Goal: Transaction & Acquisition: Purchase product/service

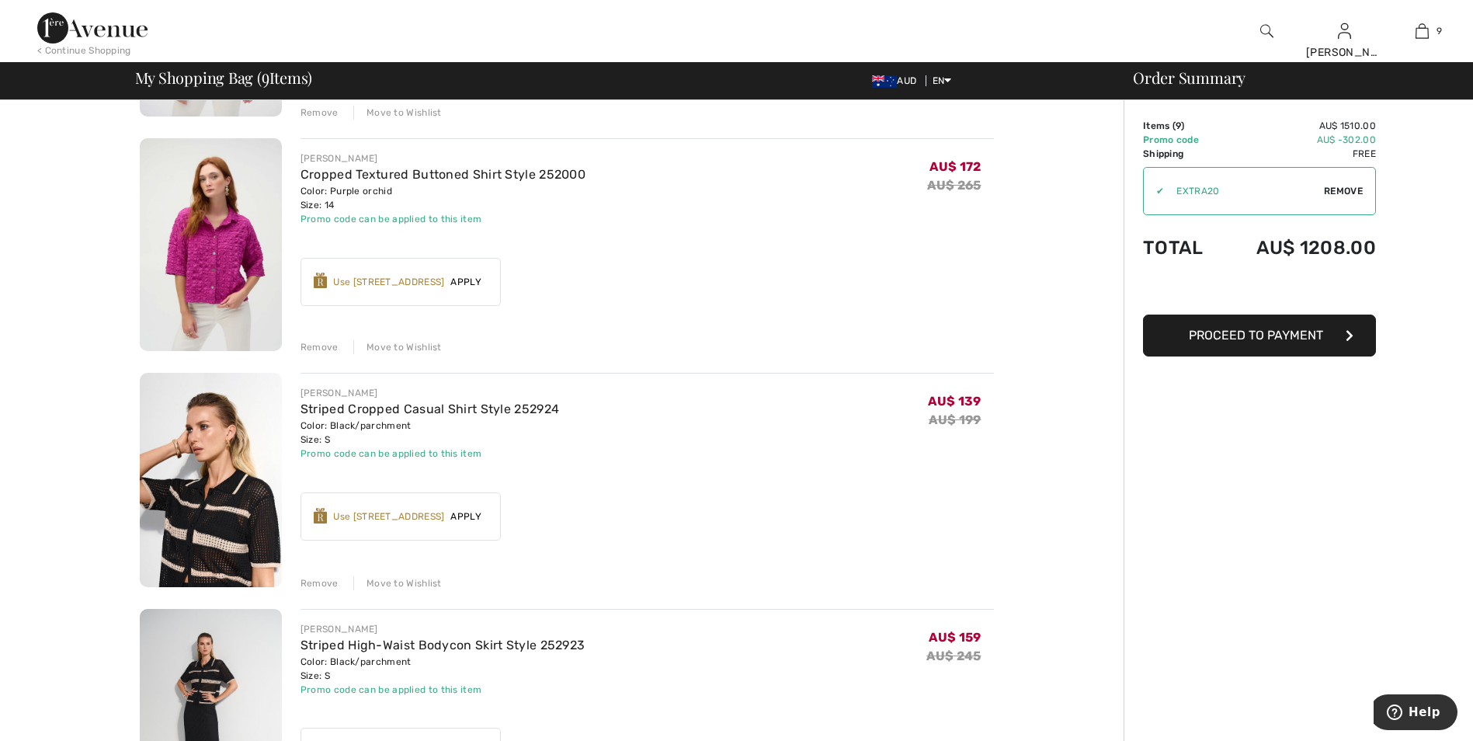
scroll to position [777, 0]
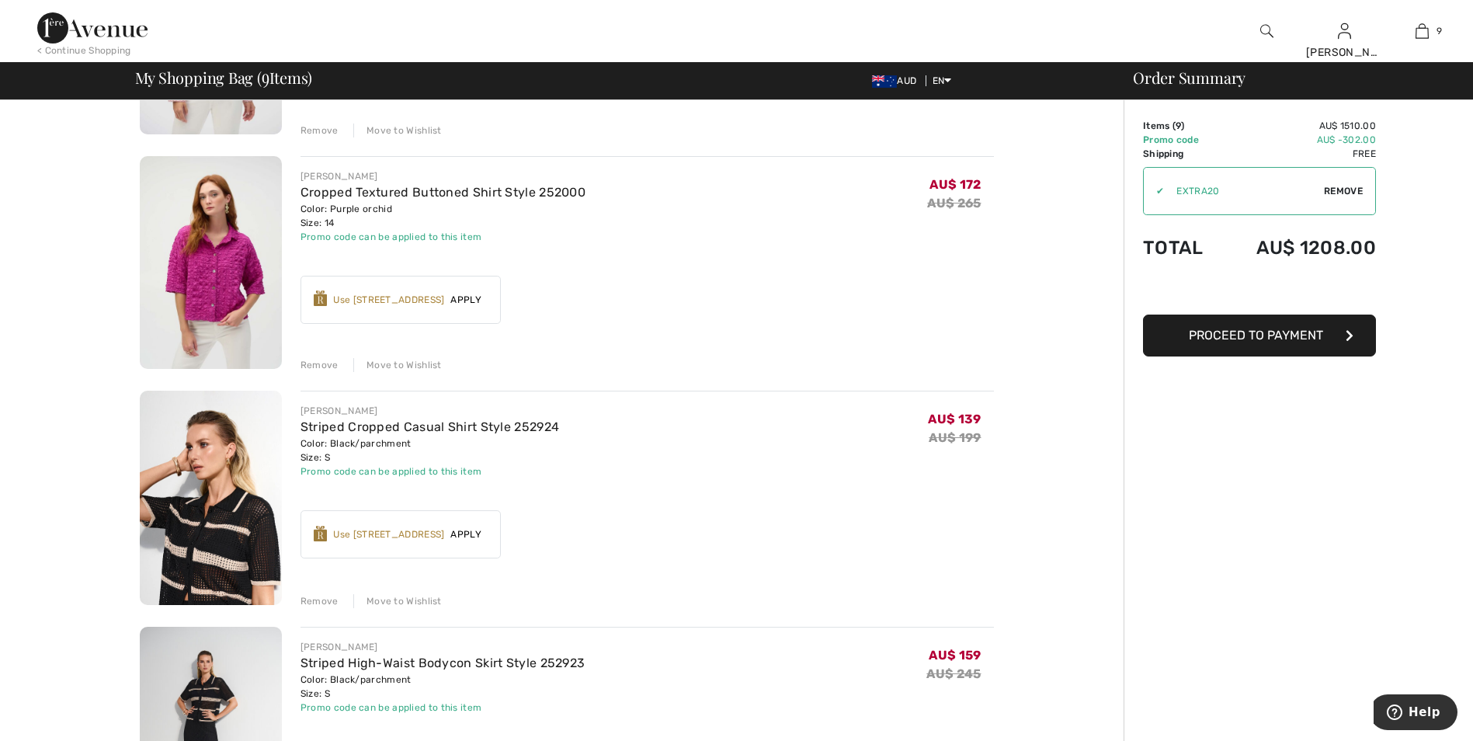
click at [471, 304] on span "Apply" at bounding box center [465, 300] width 43 height 14
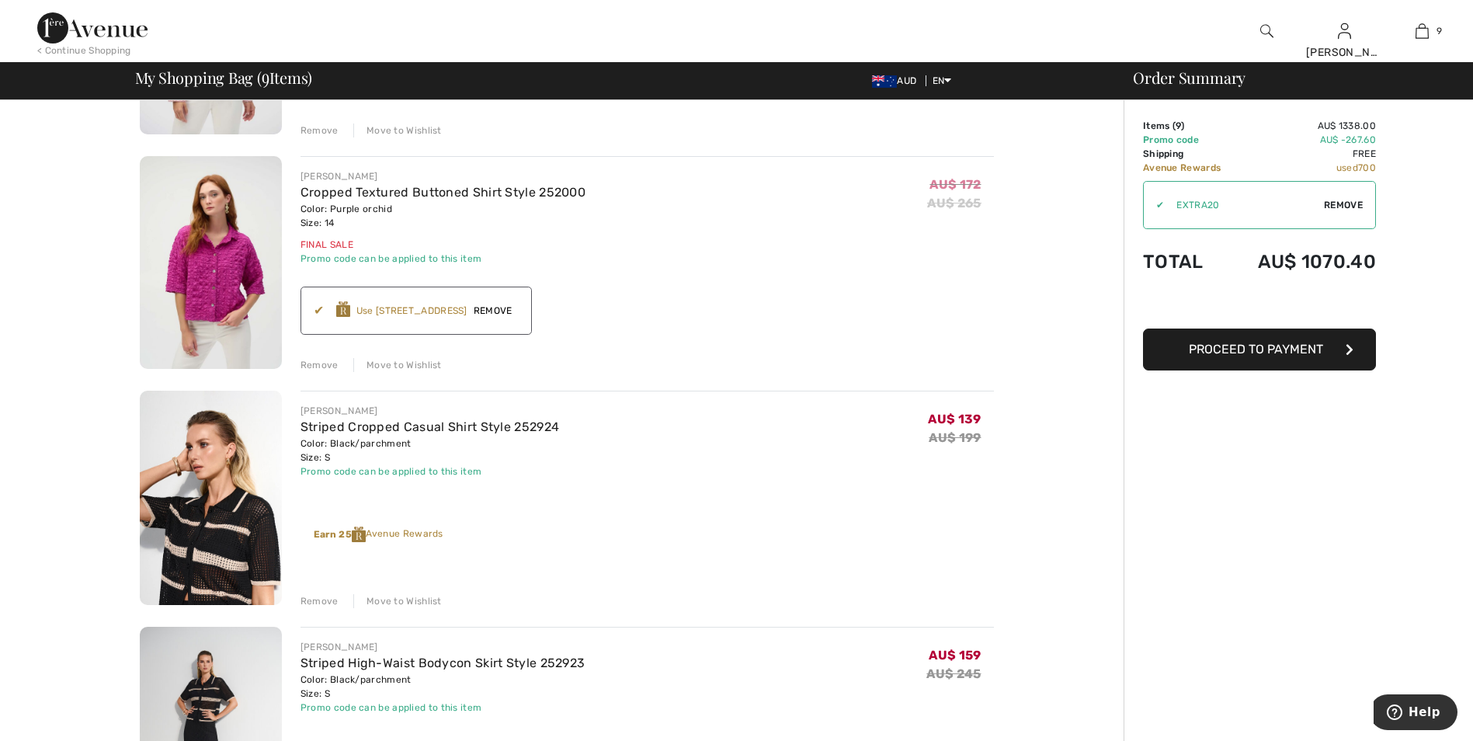
click at [478, 310] on span "Remove" at bounding box center [493, 311] width 51 height 14
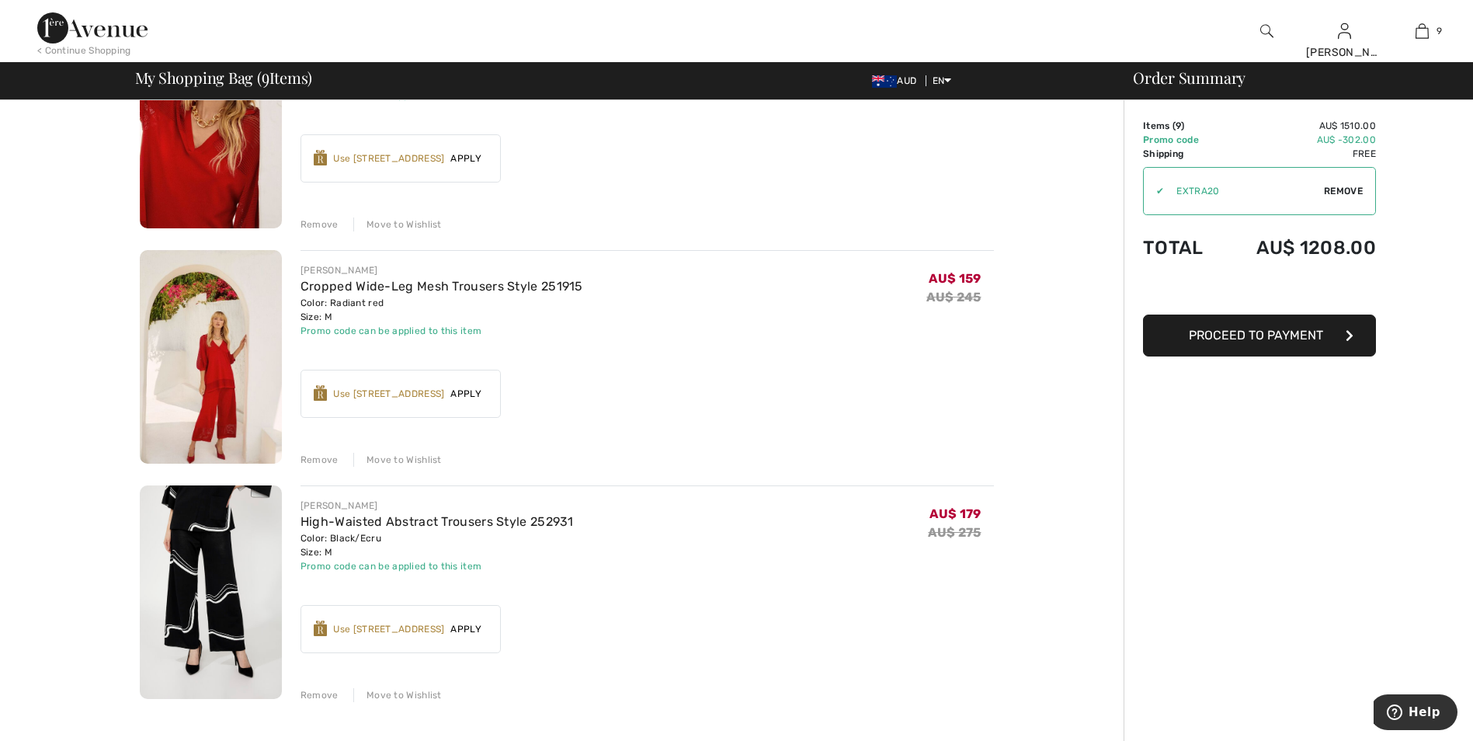
scroll to position [1787, 0]
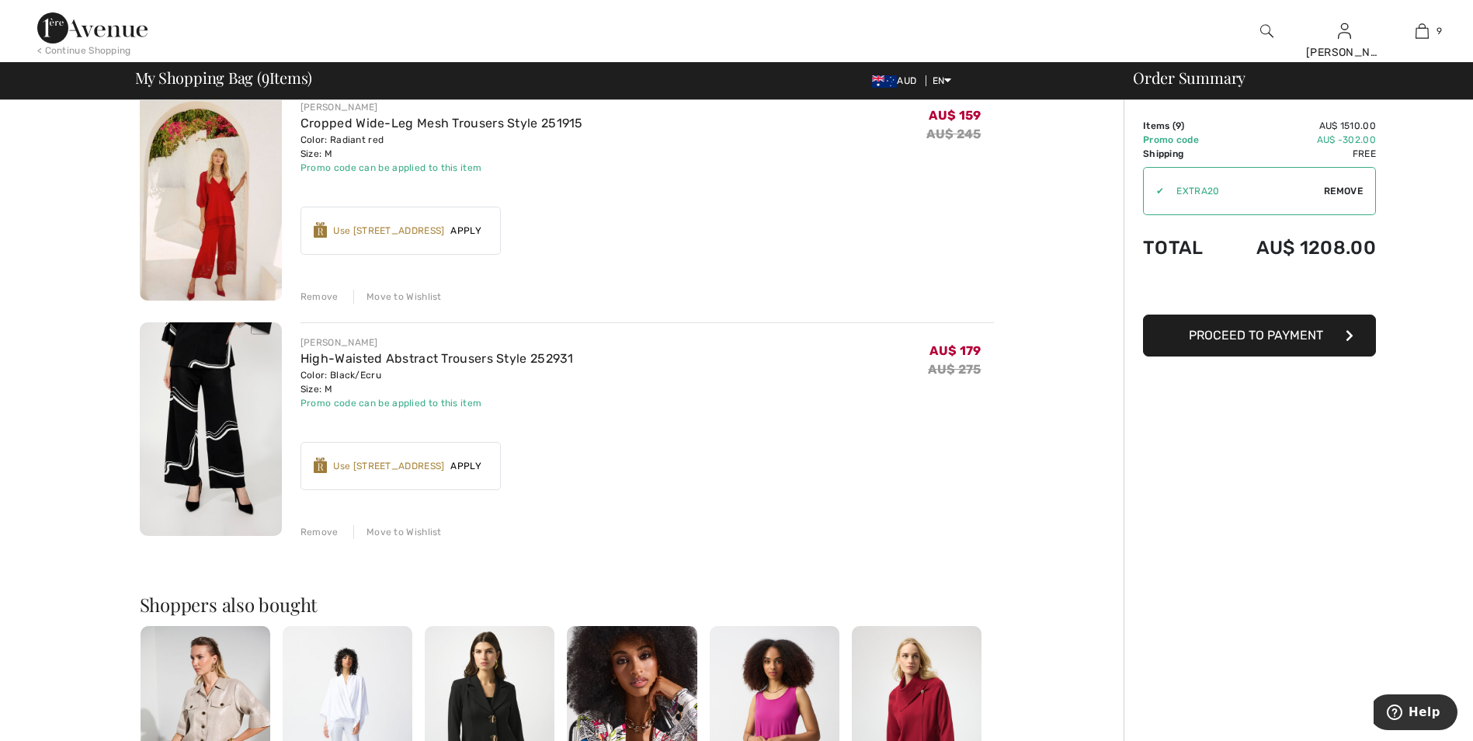
click at [419, 463] on div "Use 600 Avenue Rewards" at bounding box center [388, 466] width 111 height 14
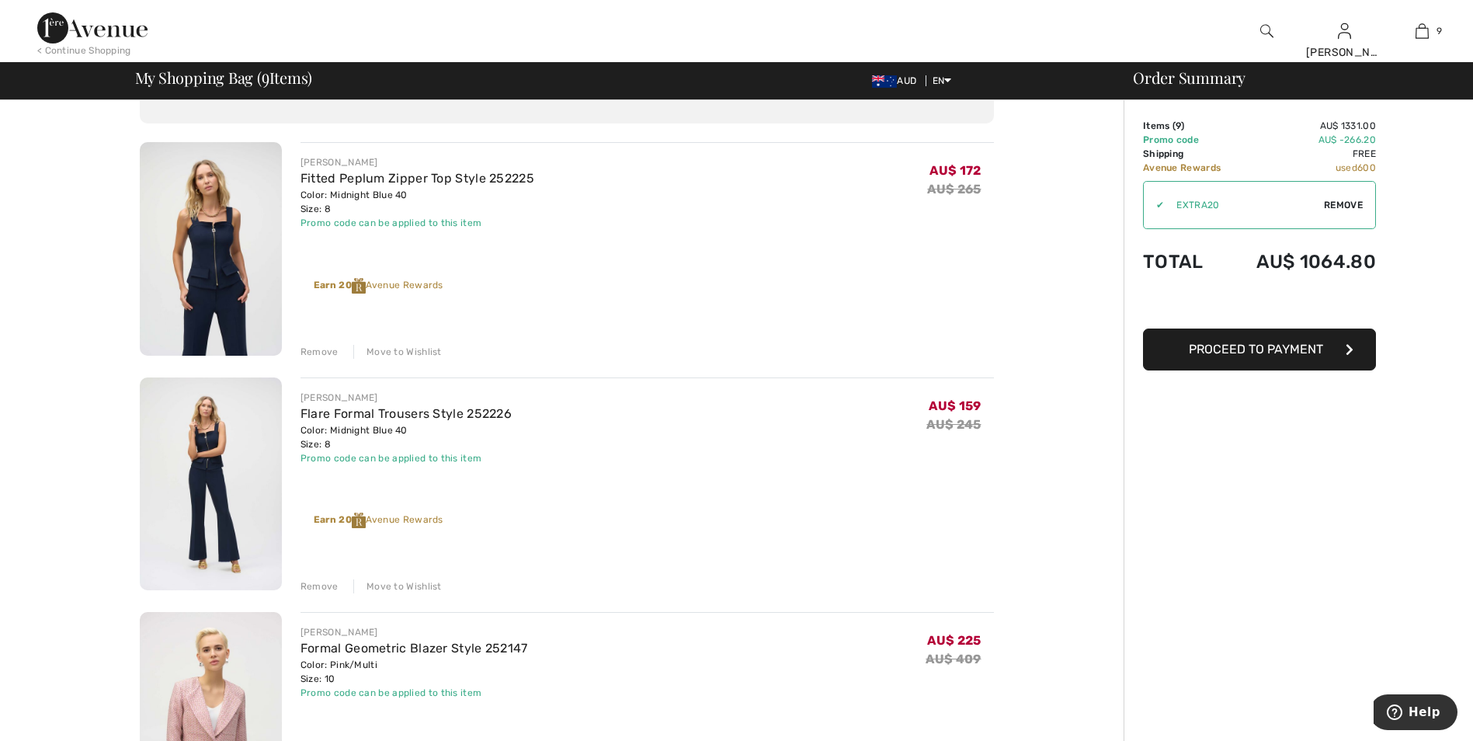
scroll to position [0, 0]
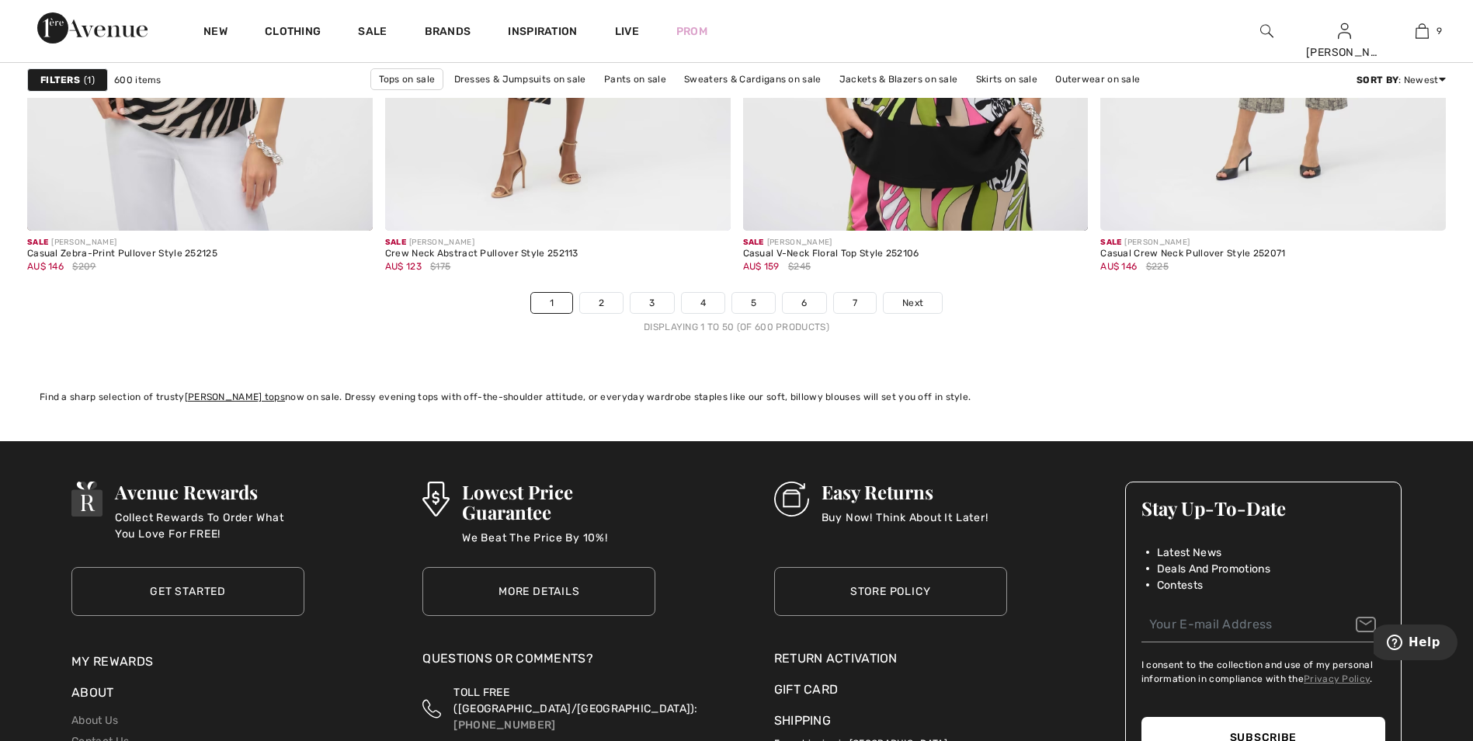
scroll to position [9088, 0]
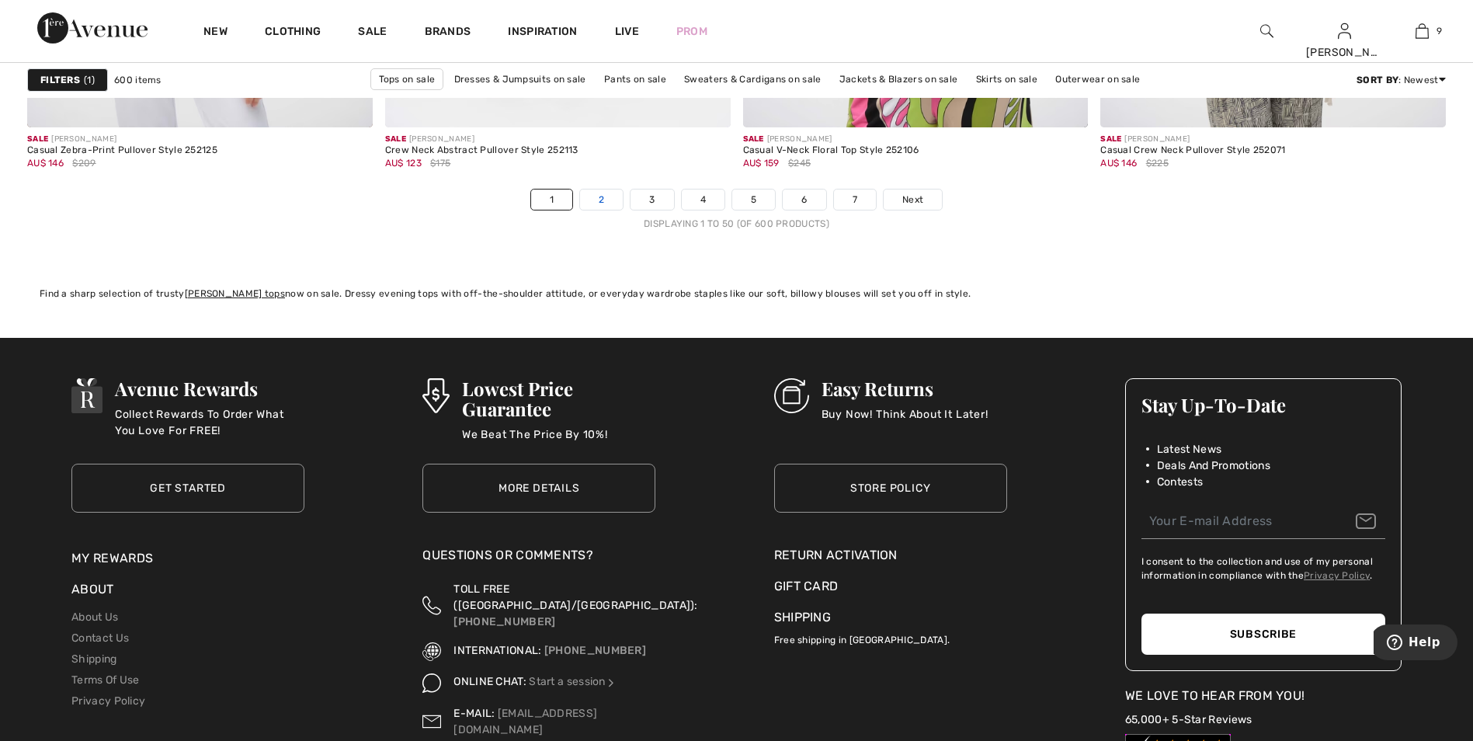
click at [599, 197] on link "2" at bounding box center [601, 200] width 43 height 20
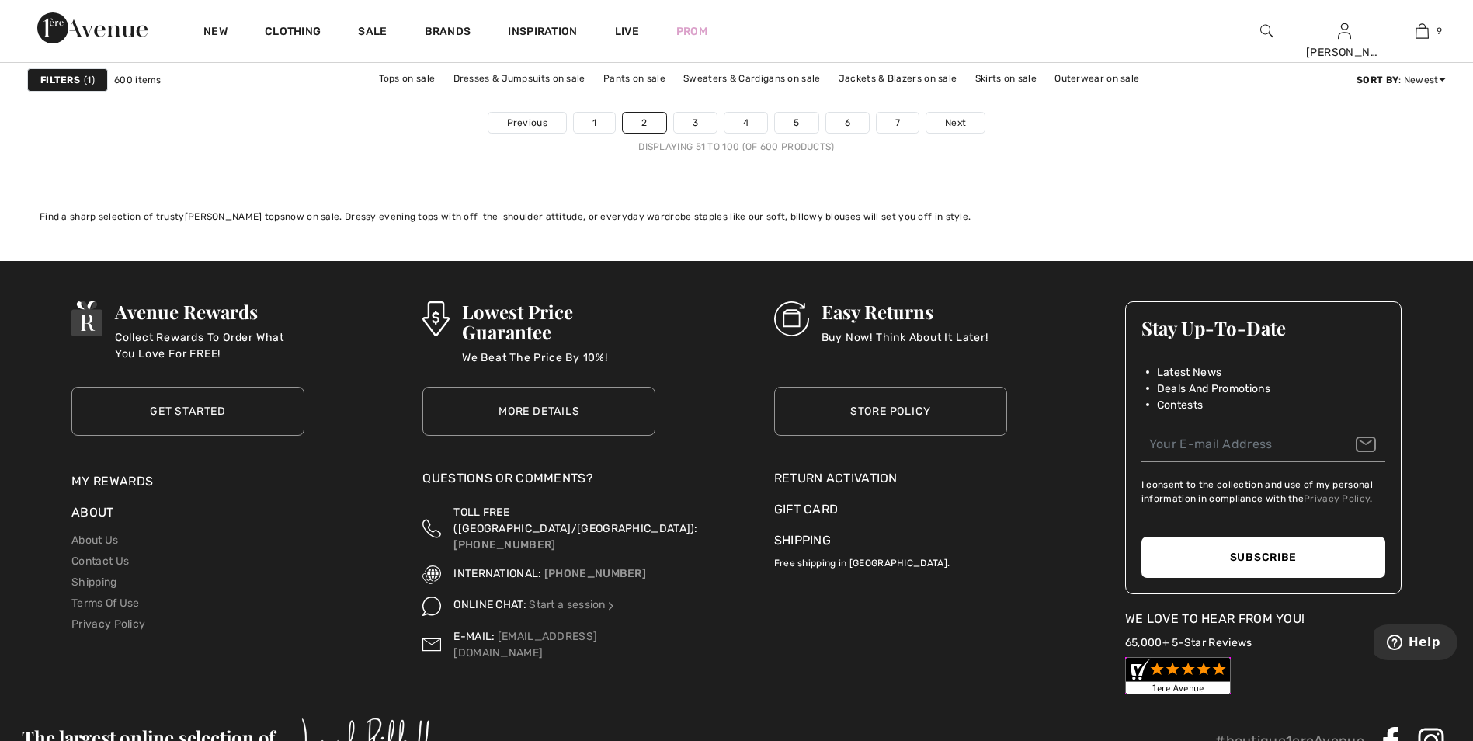
scroll to position [9166, 0]
click at [704, 134] on nav "Previous 1 2 3 4 5 6 7 Next Displaying 51 to 100 (of 600 products)" at bounding box center [736, 132] width 1419 height 42
click at [705, 127] on link "3" at bounding box center [695, 122] width 43 height 20
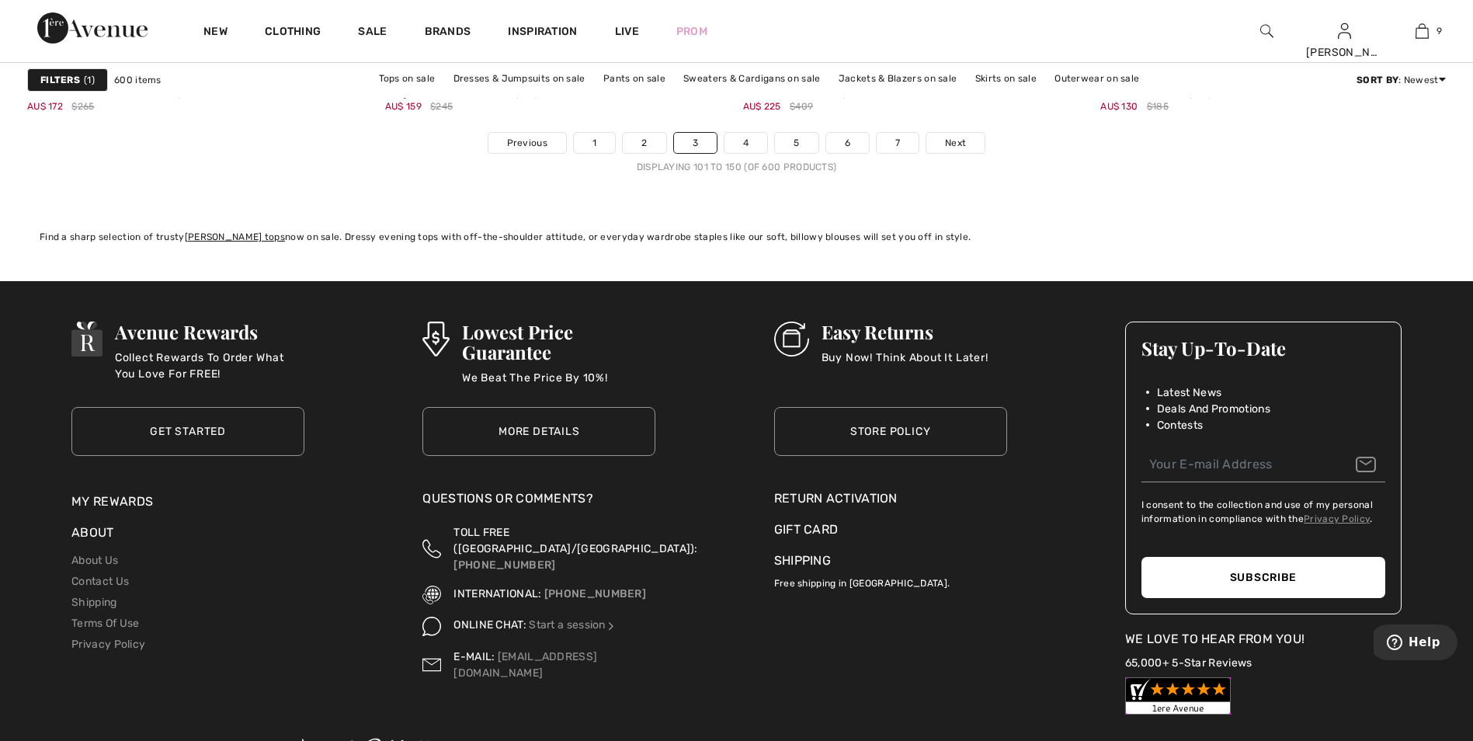
scroll to position [9166, 0]
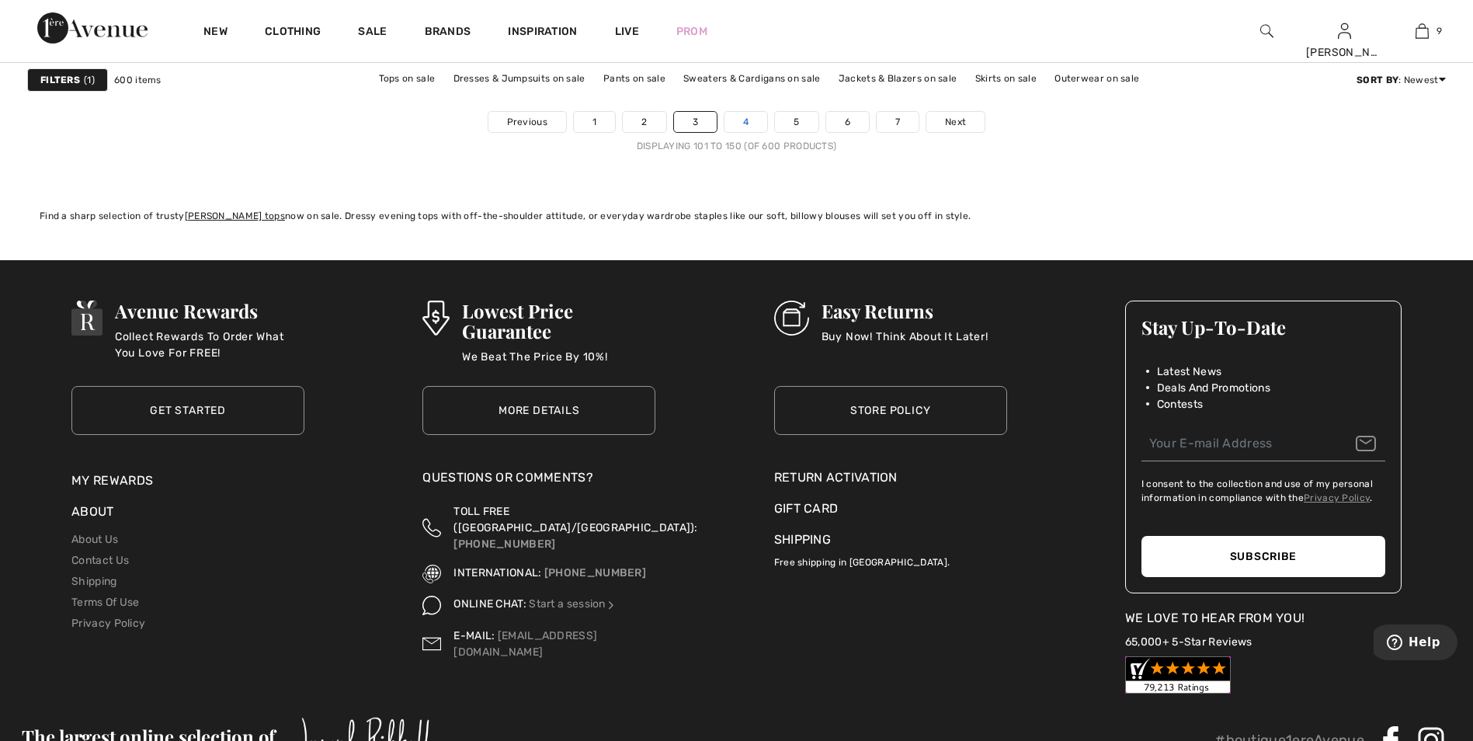
click at [732, 116] on link "4" at bounding box center [746, 122] width 43 height 20
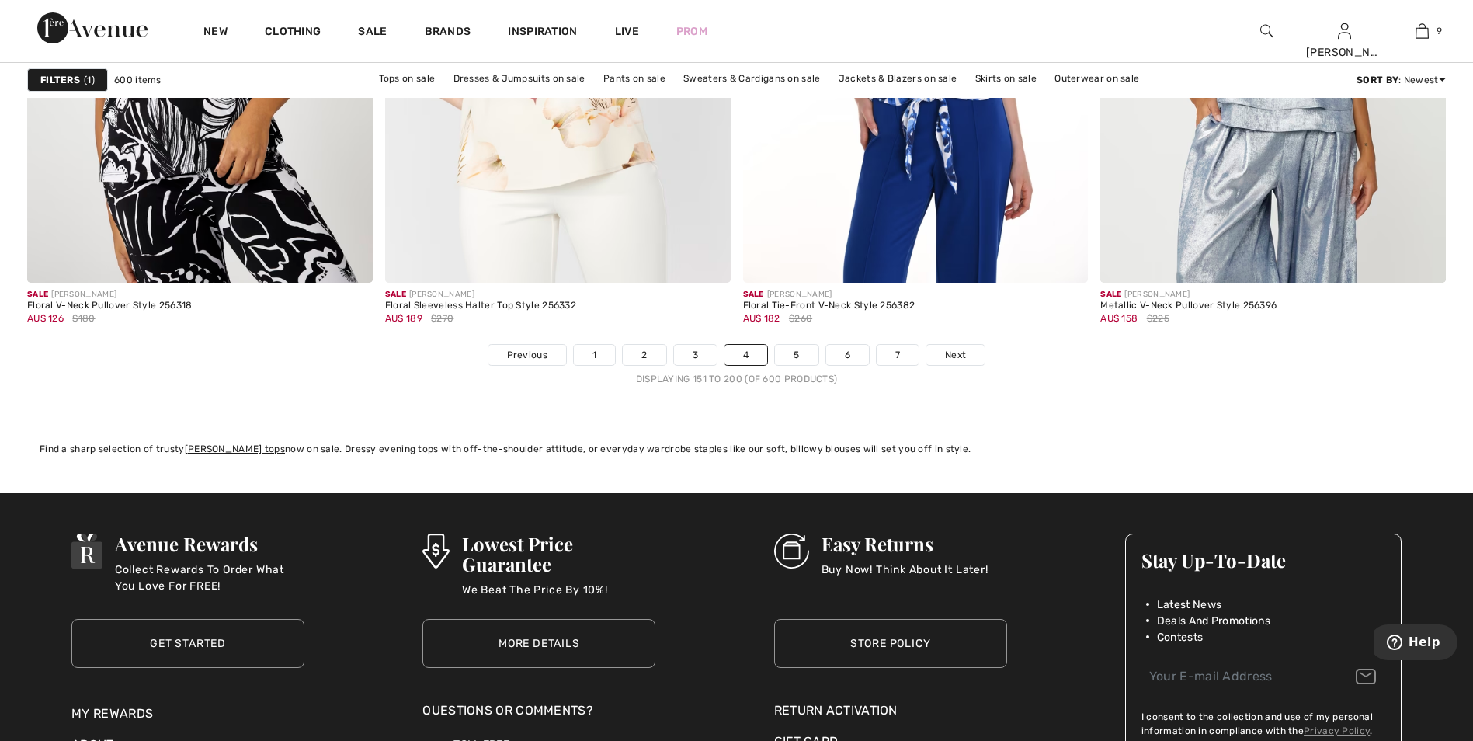
scroll to position [9166, 0]
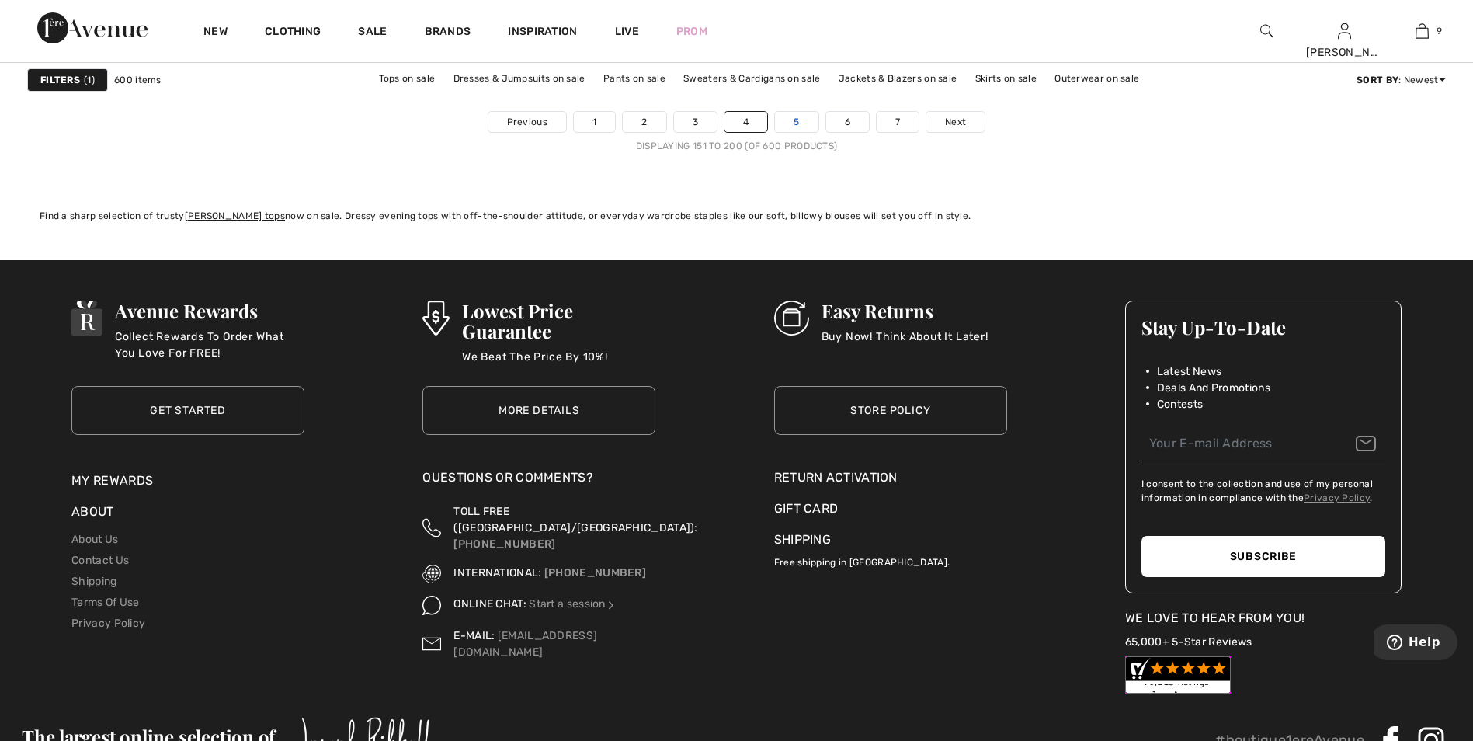
click at [803, 126] on link "5" at bounding box center [796, 122] width 43 height 20
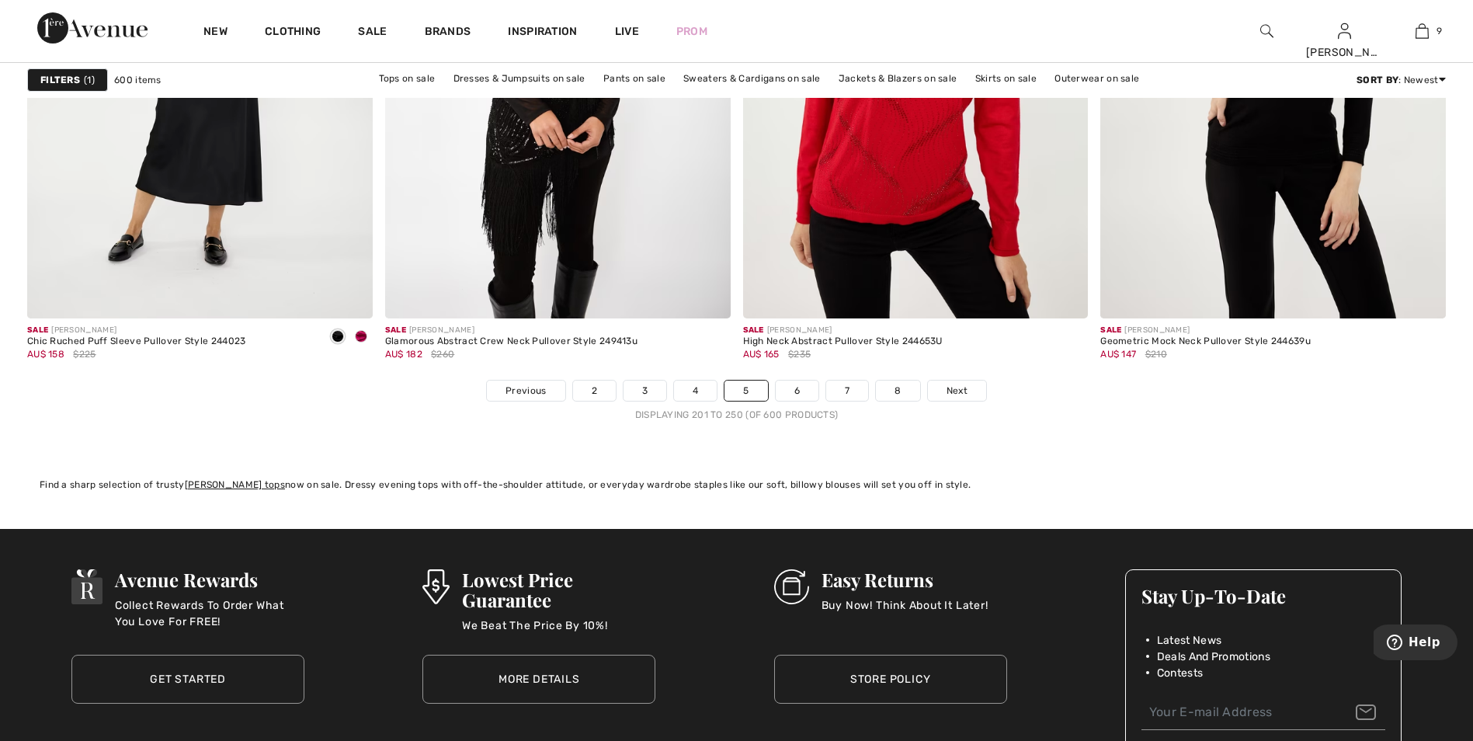
scroll to position [9010, 0]
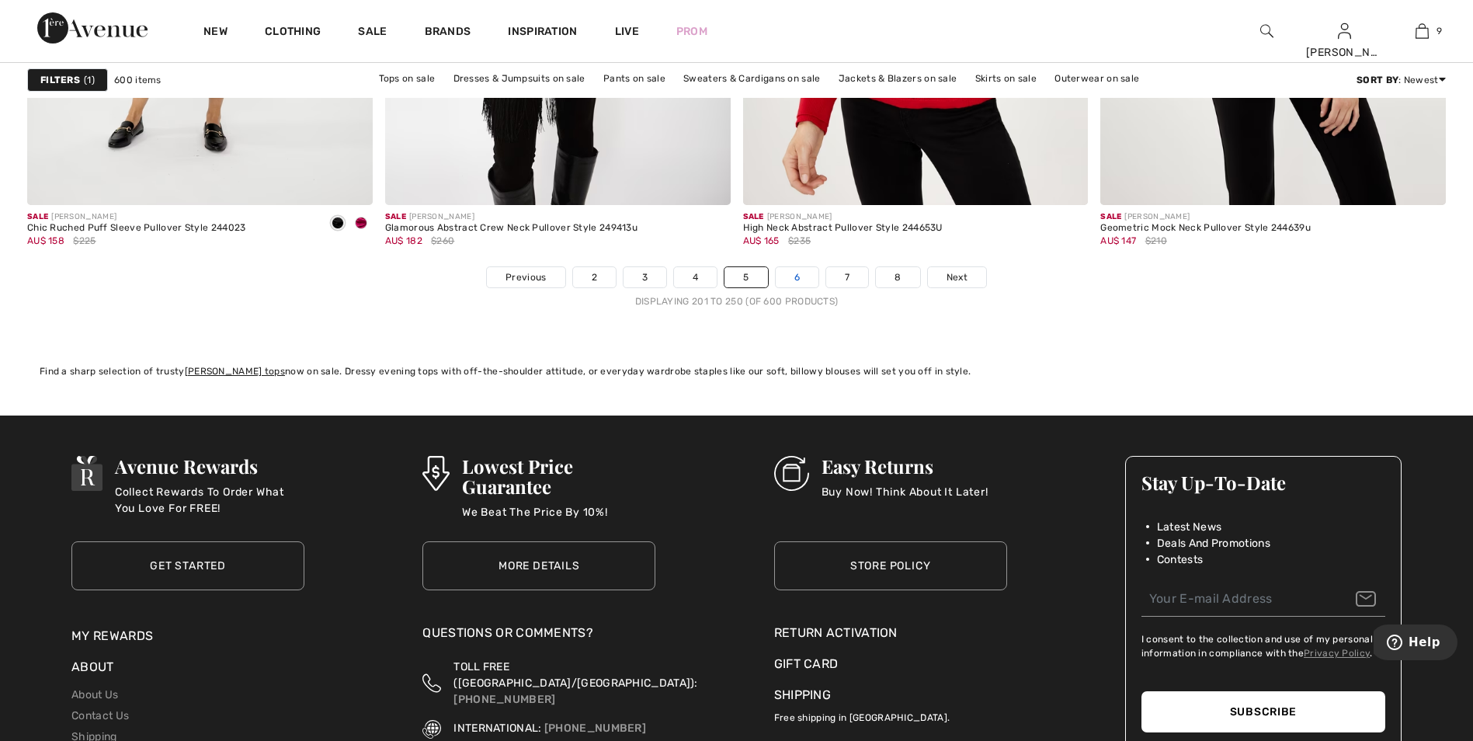
click at [802, 286] on link "6" at bounding box center [797, 277] width 43 height 20
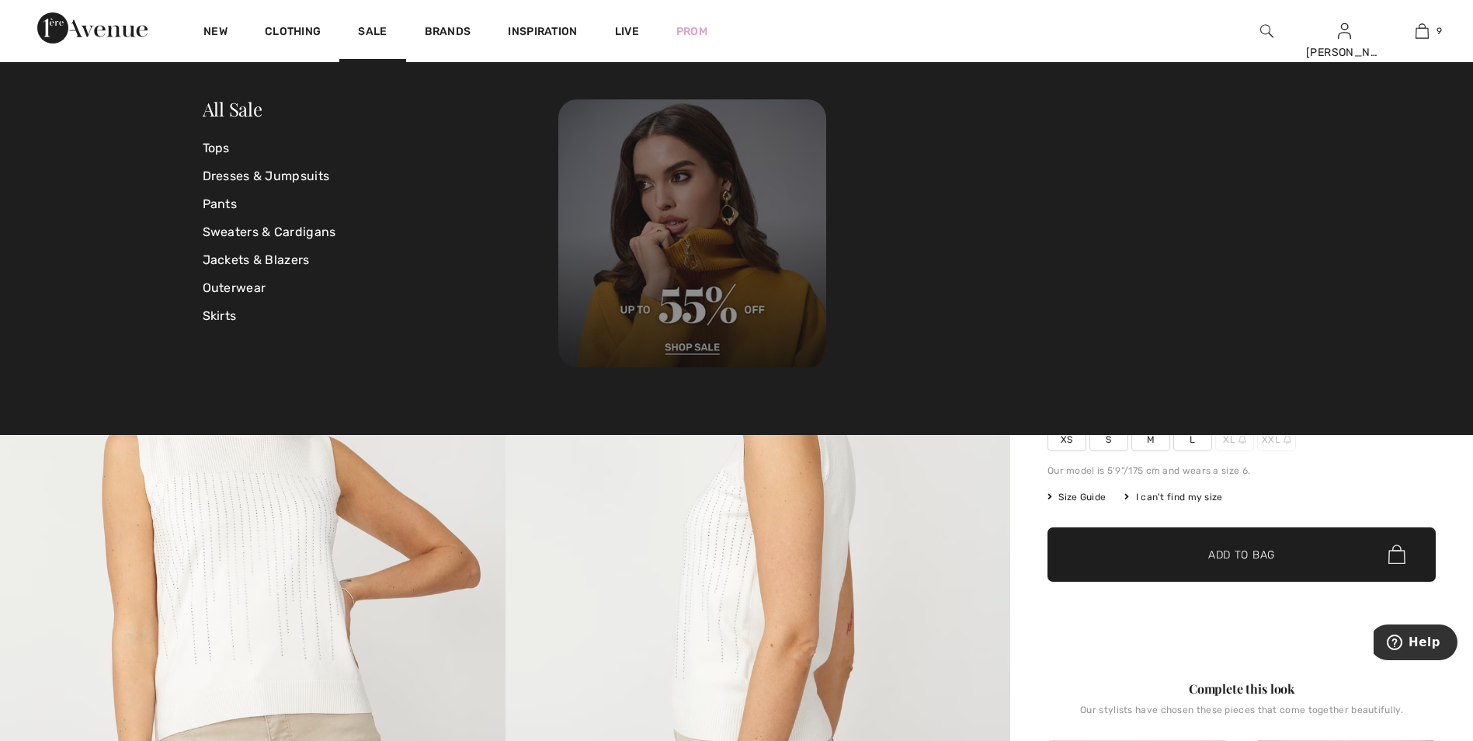
scroll to position [78, 0]
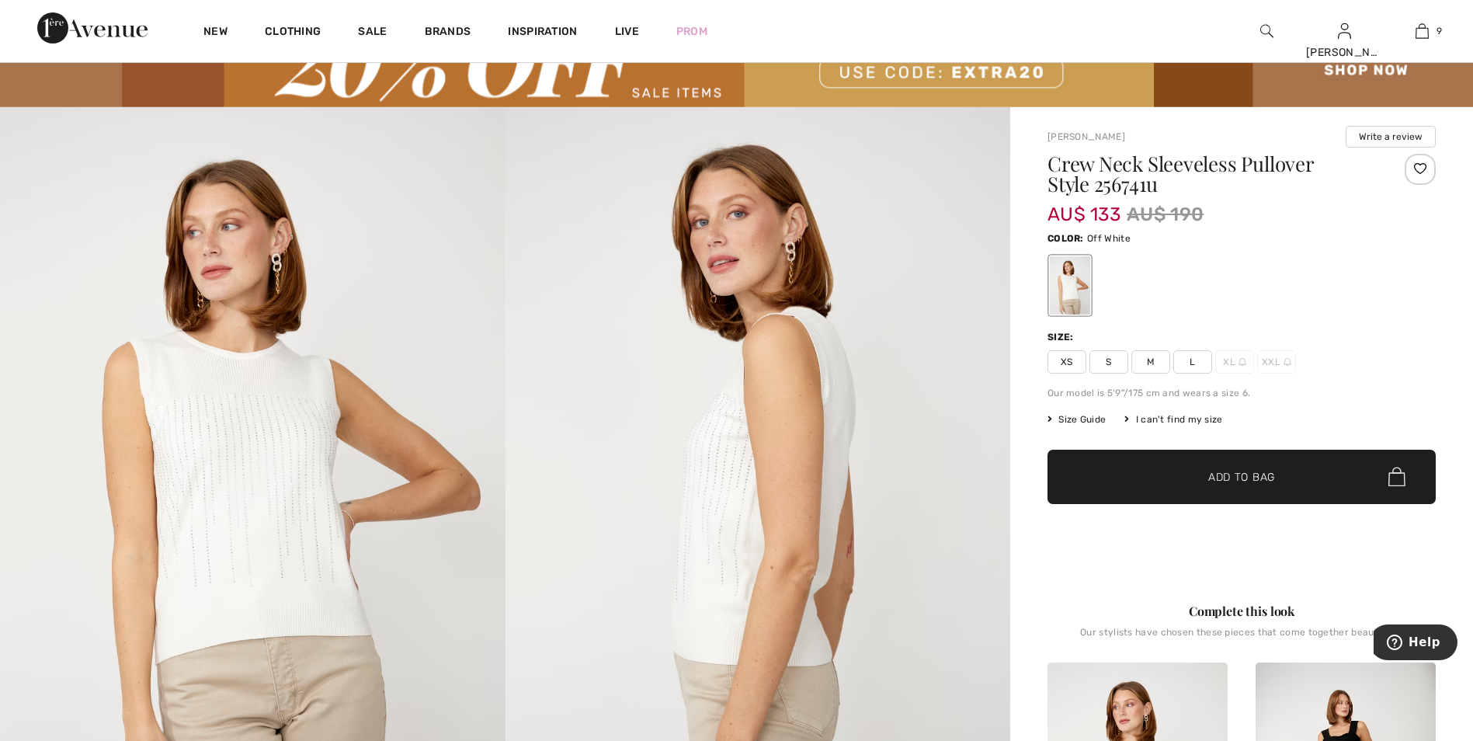
drag, startPoint x: 1101, startPoint y: 364, endPoint x: 1125, endPoint y: 393, distance: 37.6
click at [1101, 364] on span "S" at bounding box center [1109, 361] width 39 height 23
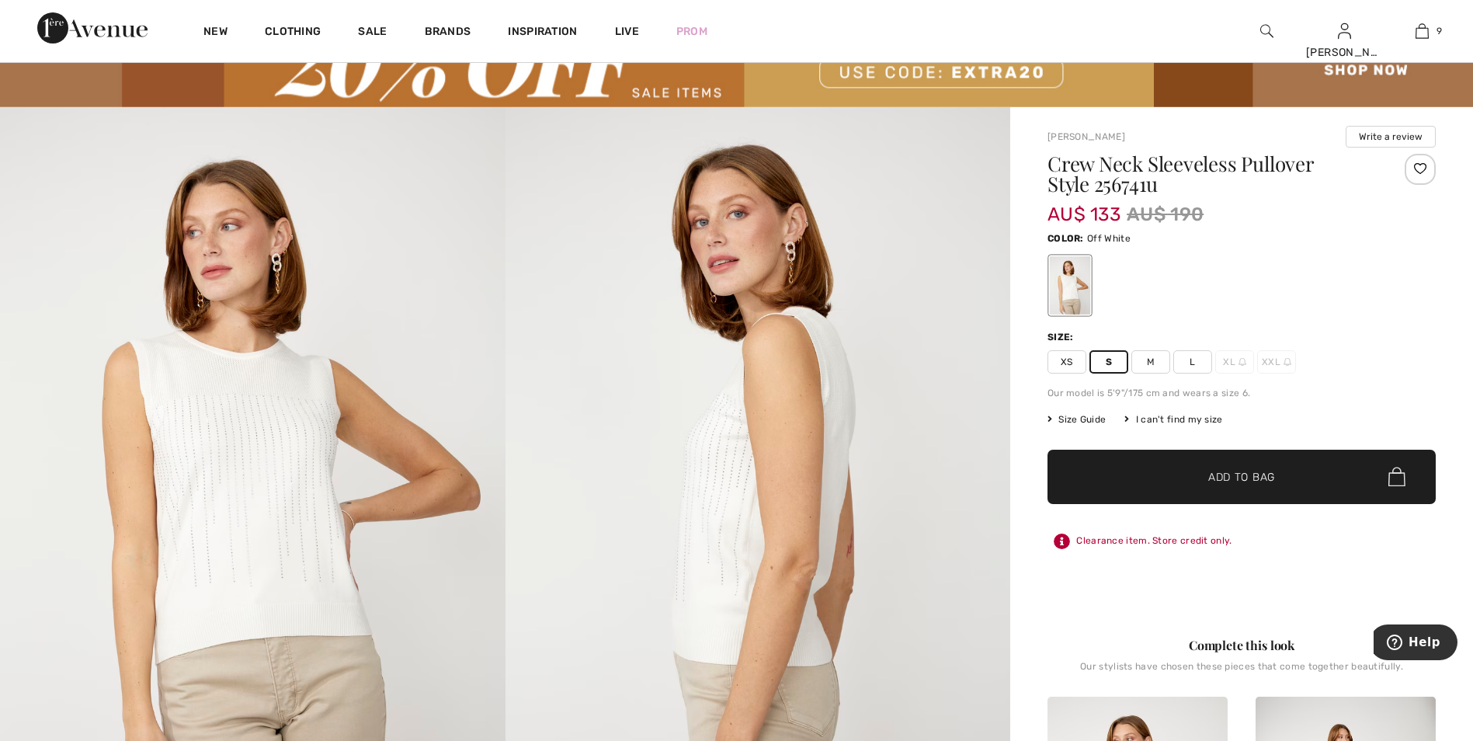
click at [1180, 474] on span "✔ Added to Bag" at bounding box center [1218, 476] width 95 height 16
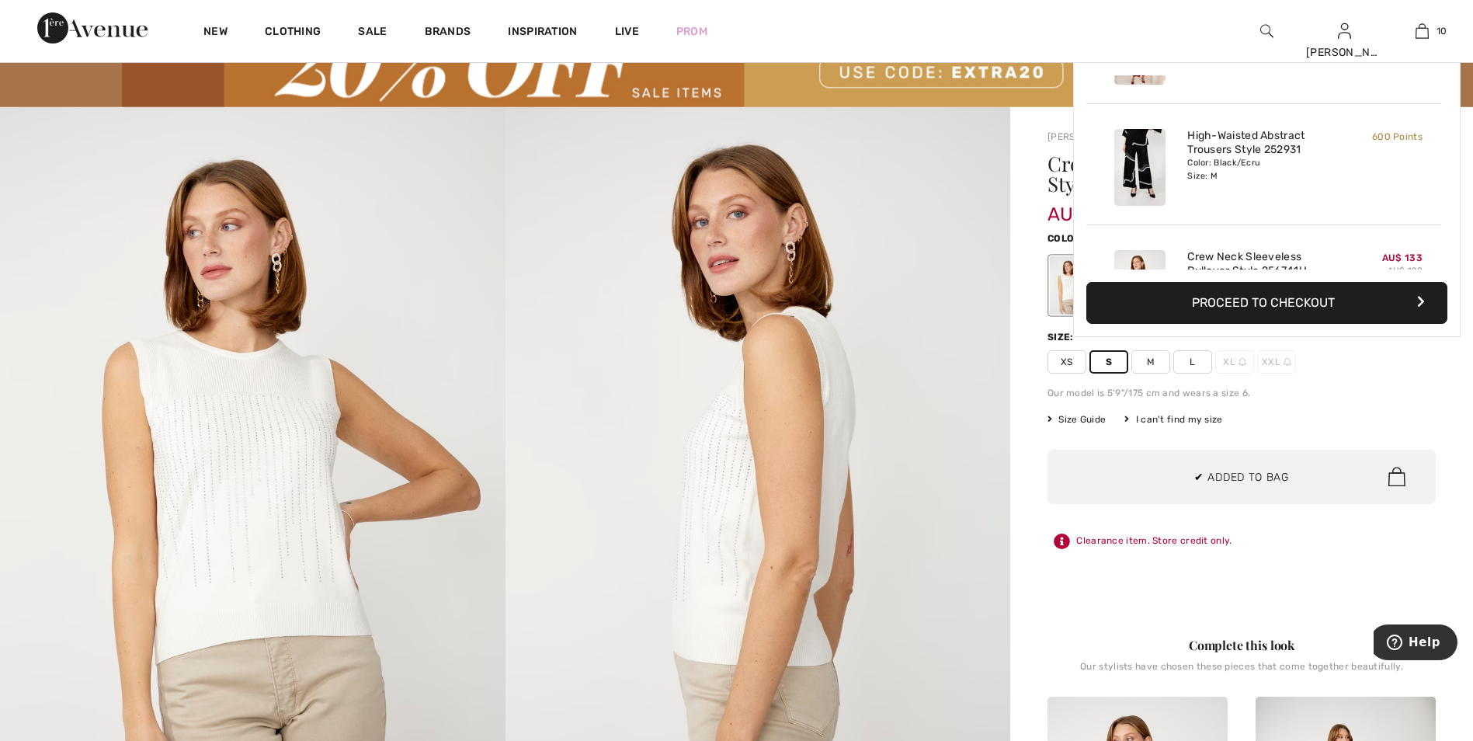
scroll to position [977, 0]
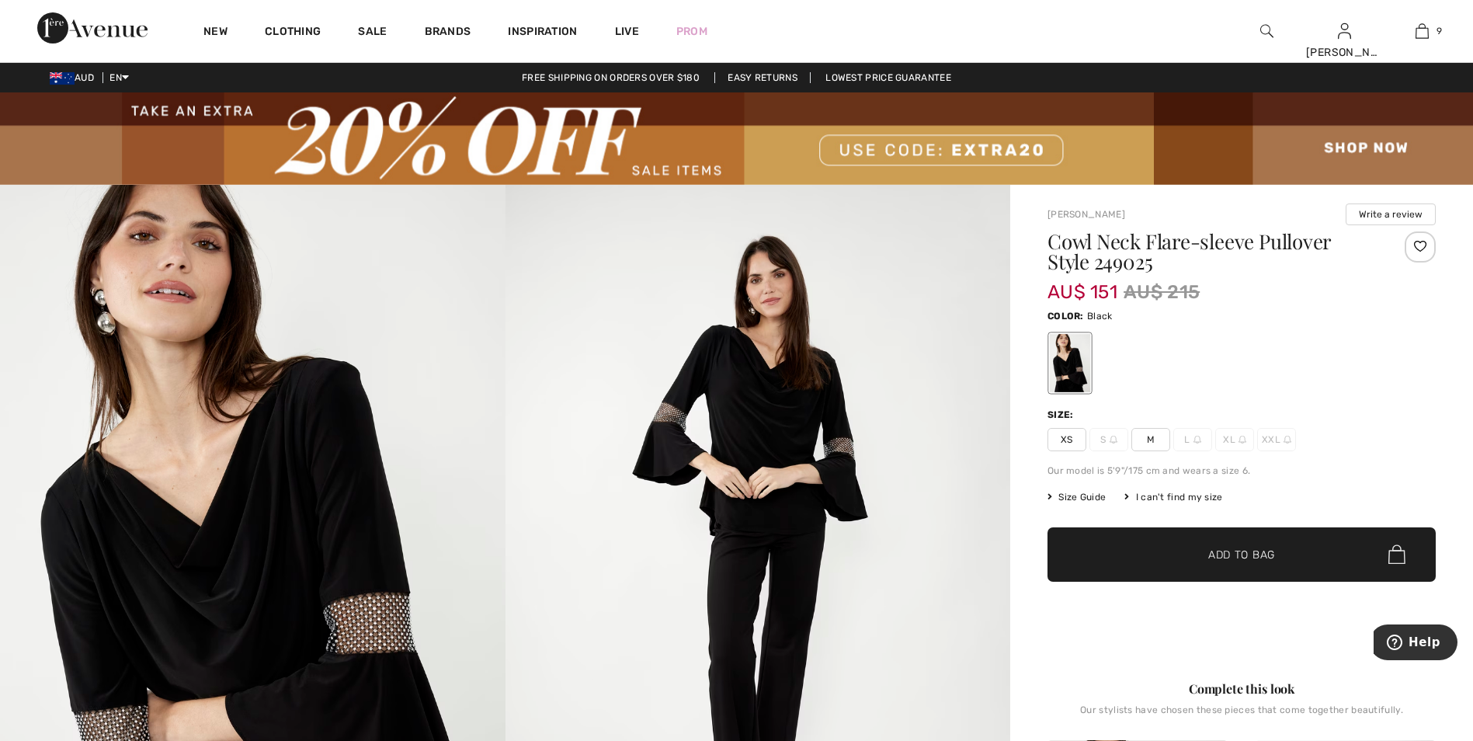
click at [1150, 438] on span "M" at bounding box center [1151, 439] width 39 height 23
click at [1202, 552] on span "✔ Added to Bag" at bounding box center [1218, 554] width 95 height 16
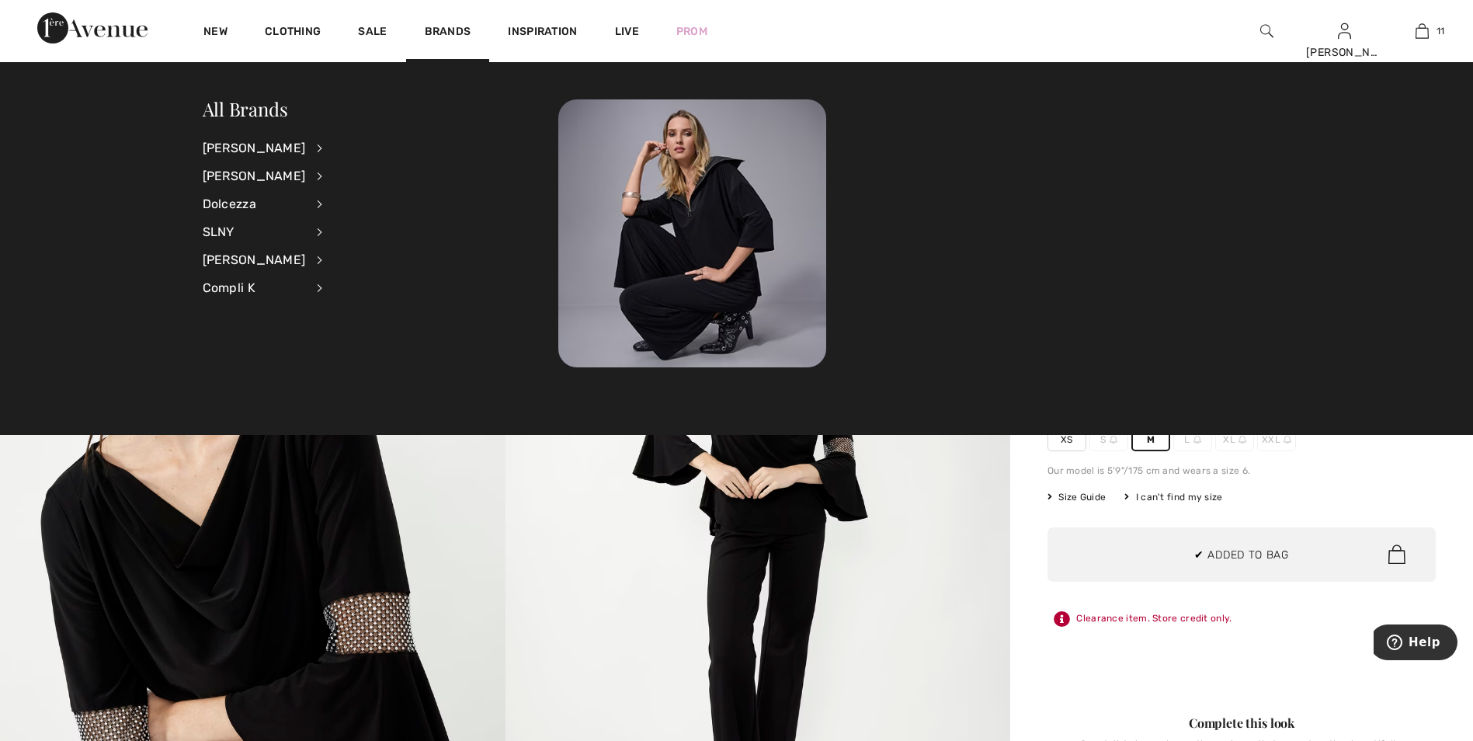
scroll to position [1069, 0]
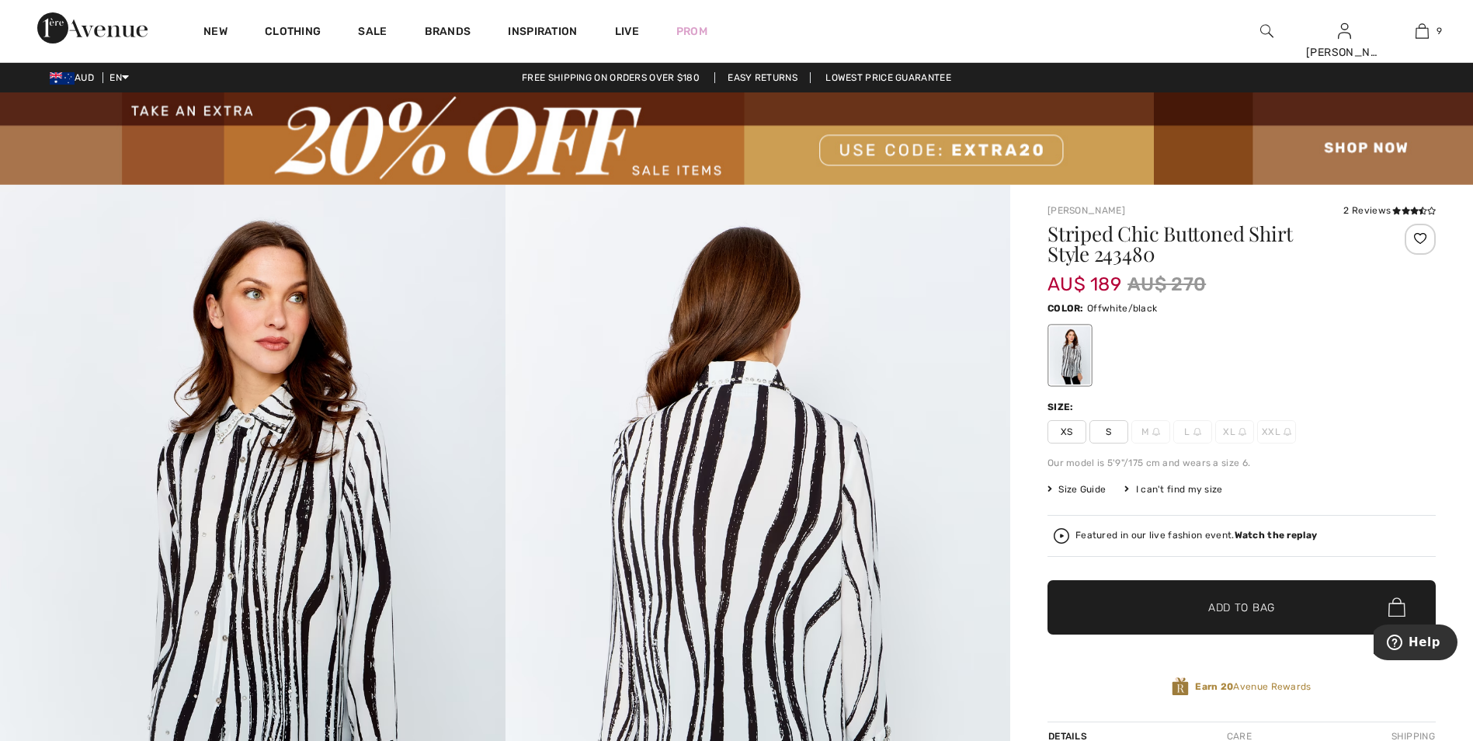
drag, startPoint x: 1103, startPoint y: 432, endPoint x: 1129, endPoint y: 475, distance: 50.9
click at [1103, 432] on span "S" at bounding box center [1109, 431] width 39 height 23
click at [1186, 600] on span "✔ Added to Bag" at bounding box center [1218, 607] width 95 height 16
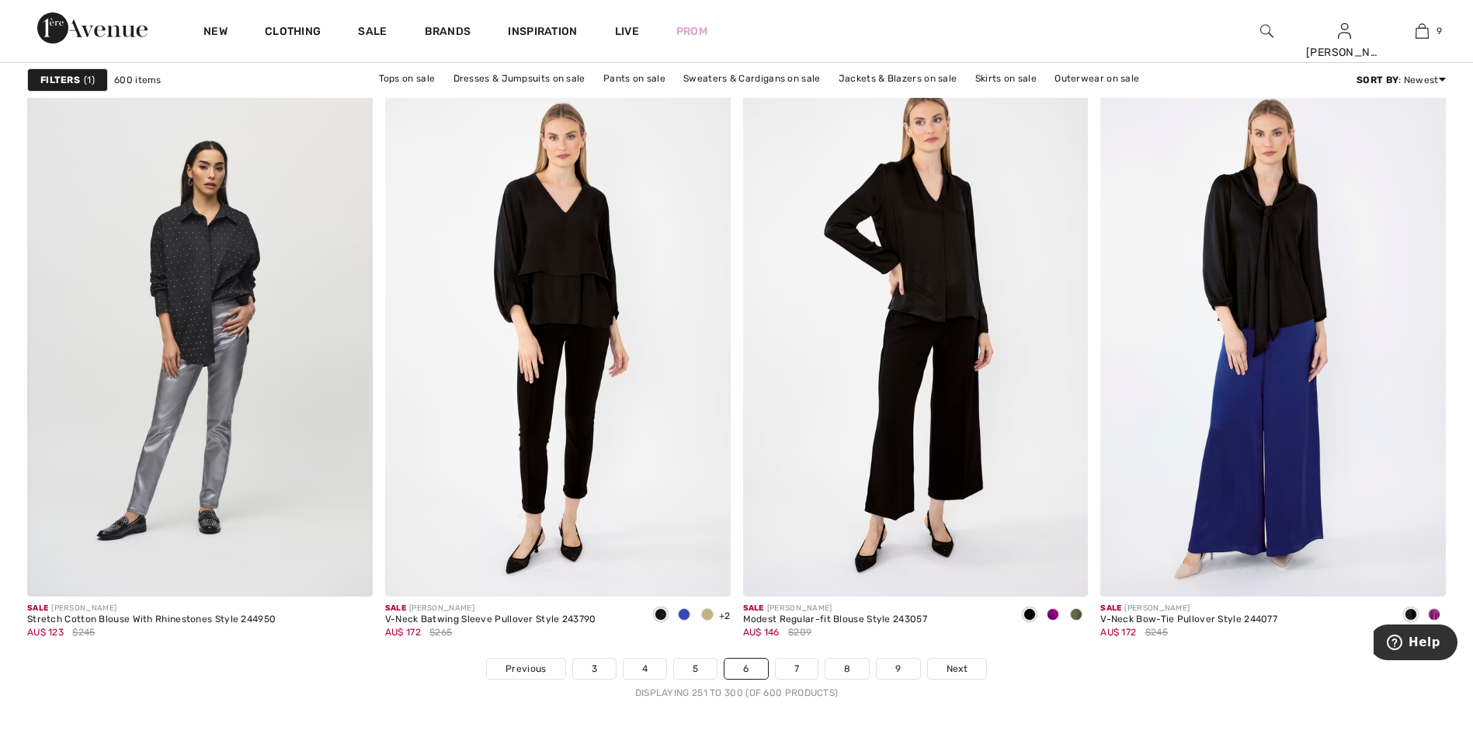
scroll to position [8622, 0]
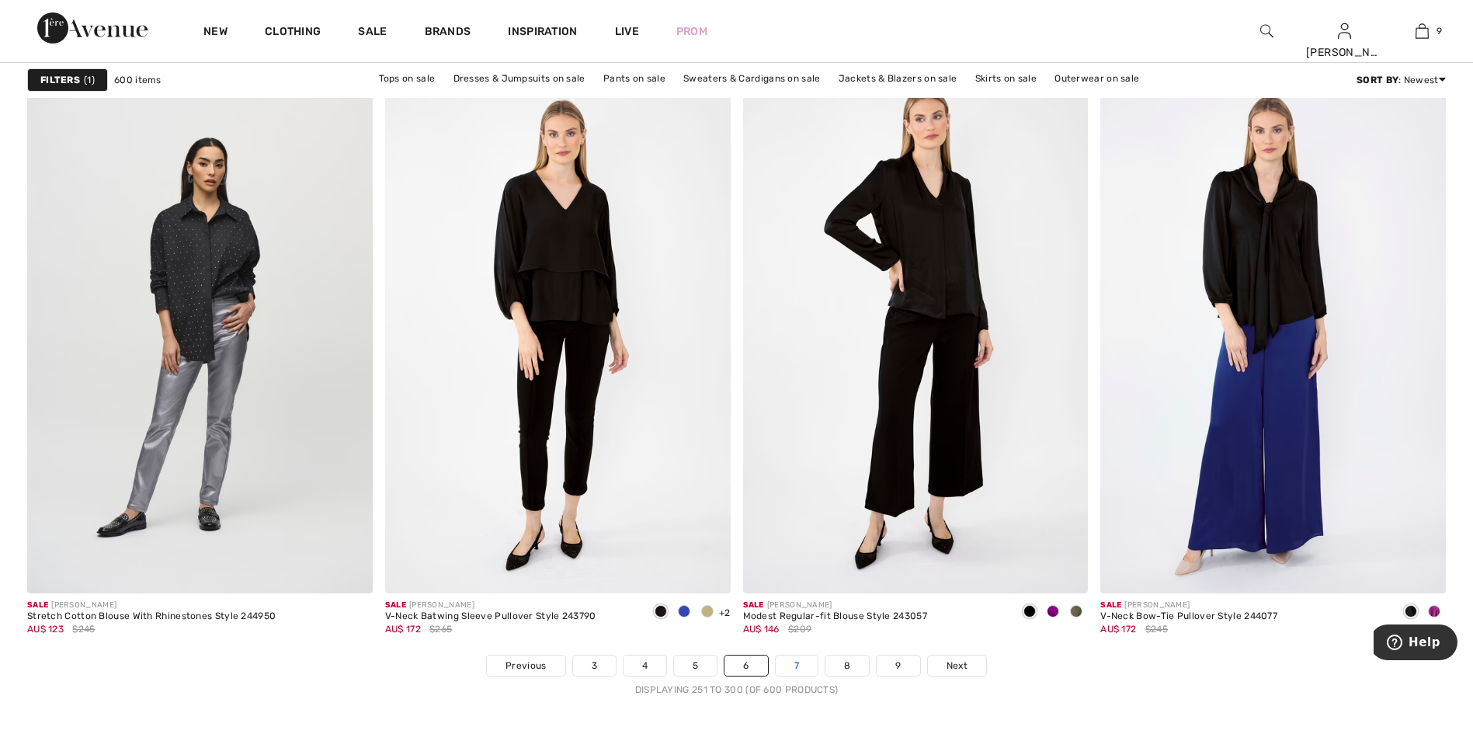
click at [783, 670] on link "7" at bounding box center [797, 666] width 42 height 20
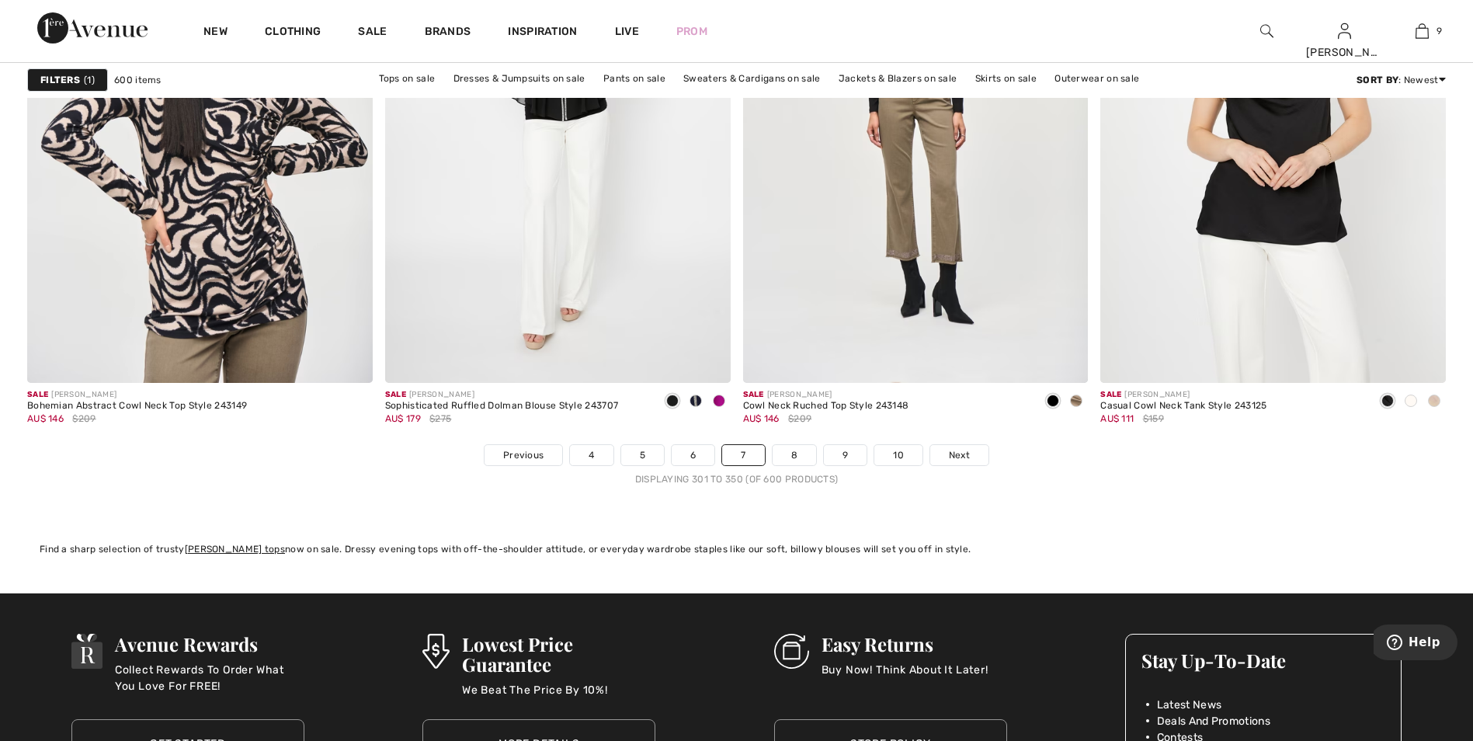
scroll to position [8855, 0]
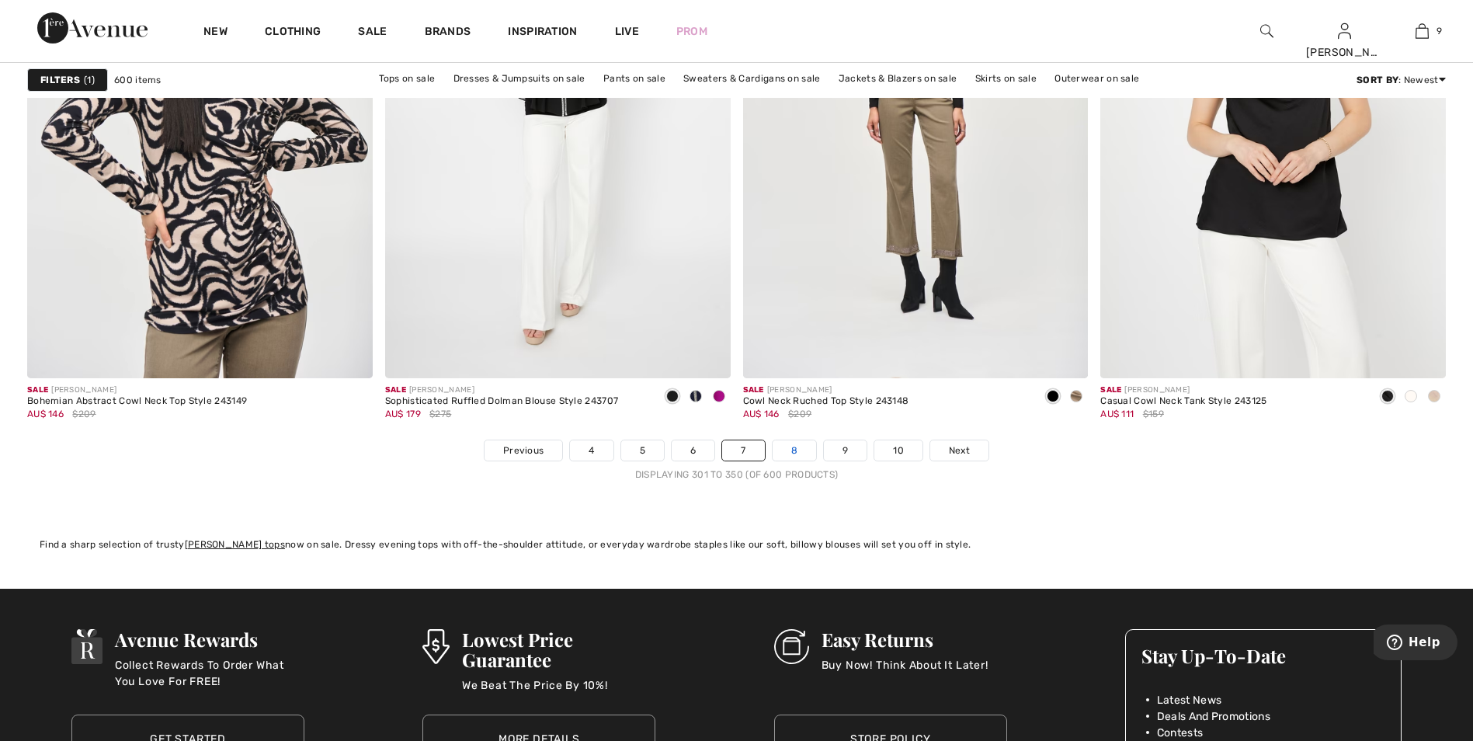
click at [785, 440] on link "8" at bounding box center [794, 450] width 43 height 20
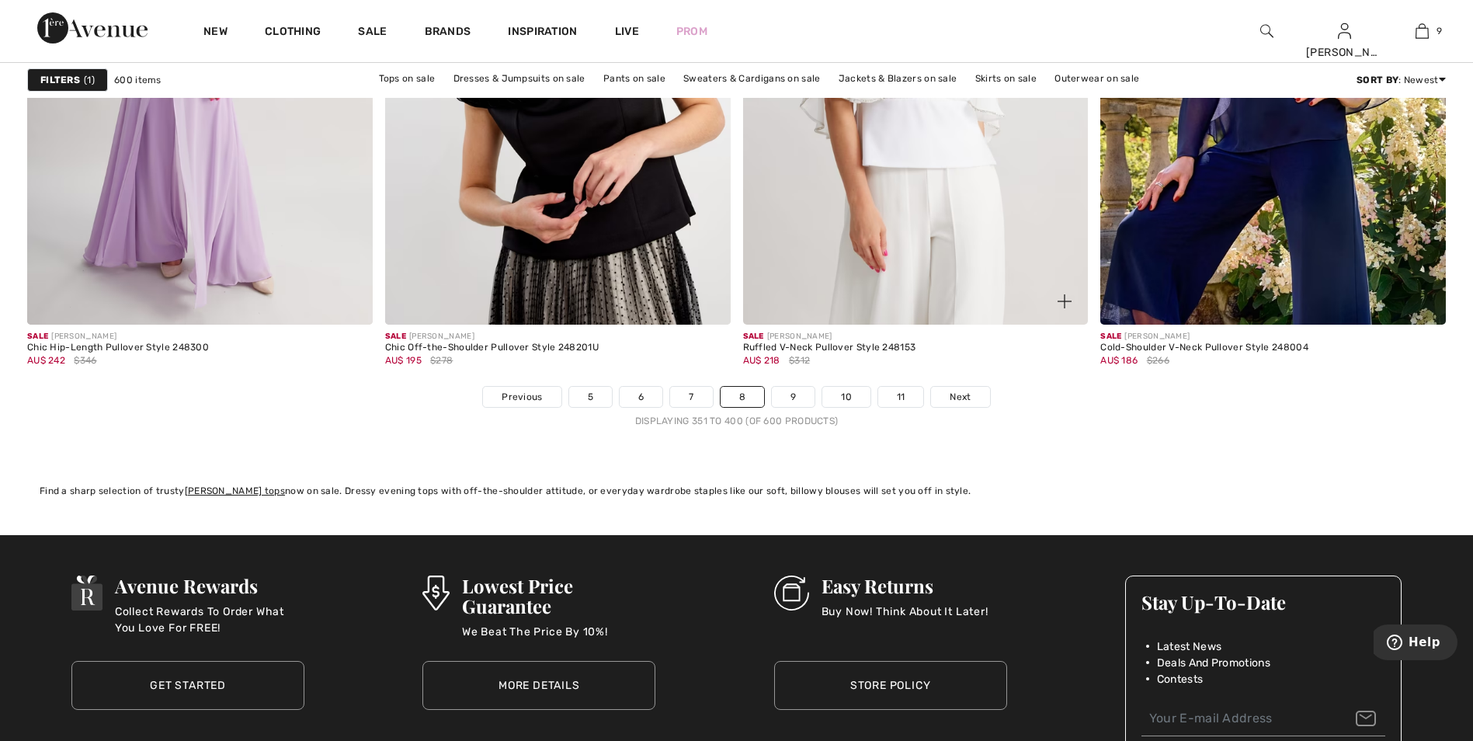
scroll to position [9010, 0]
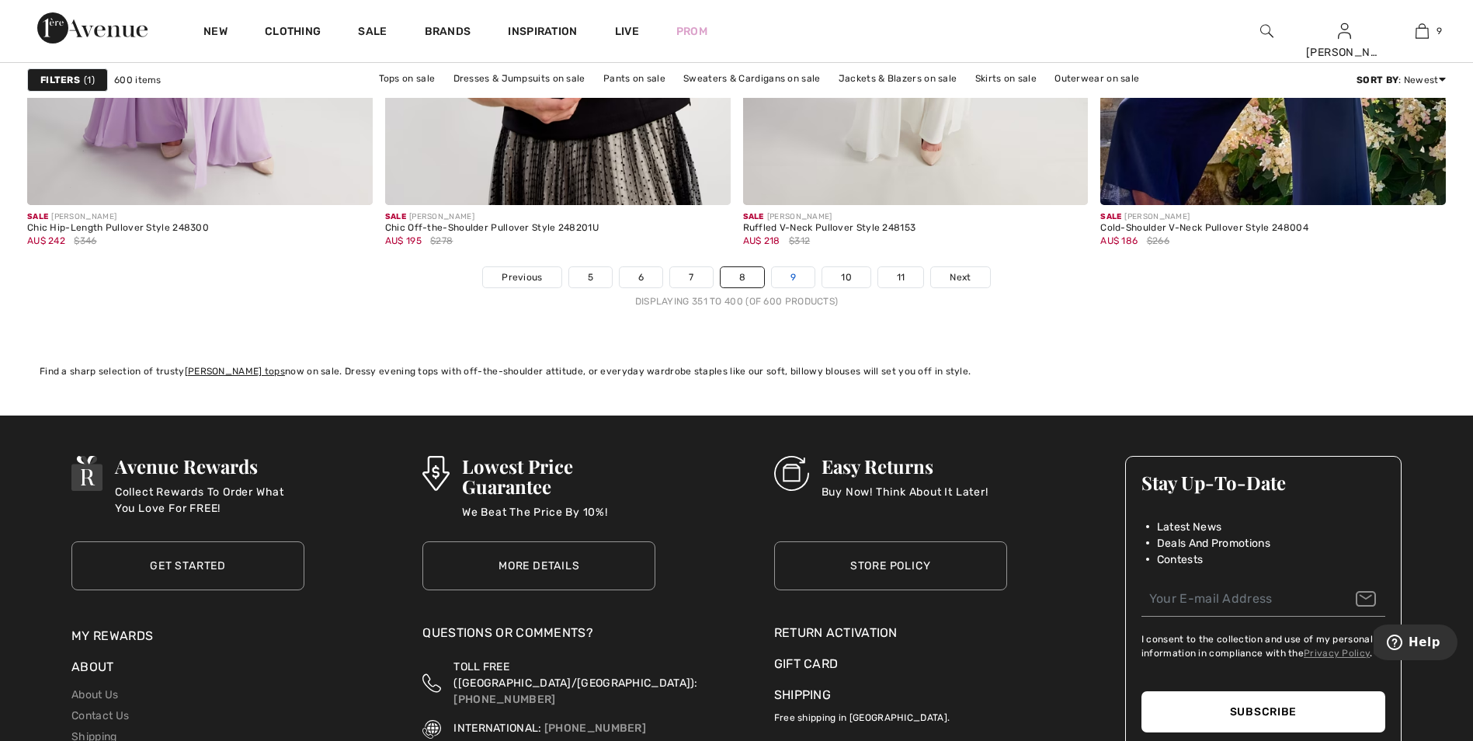
click at [804, 277] on link "9" at bounding box center [793, 277] width 43 height 20
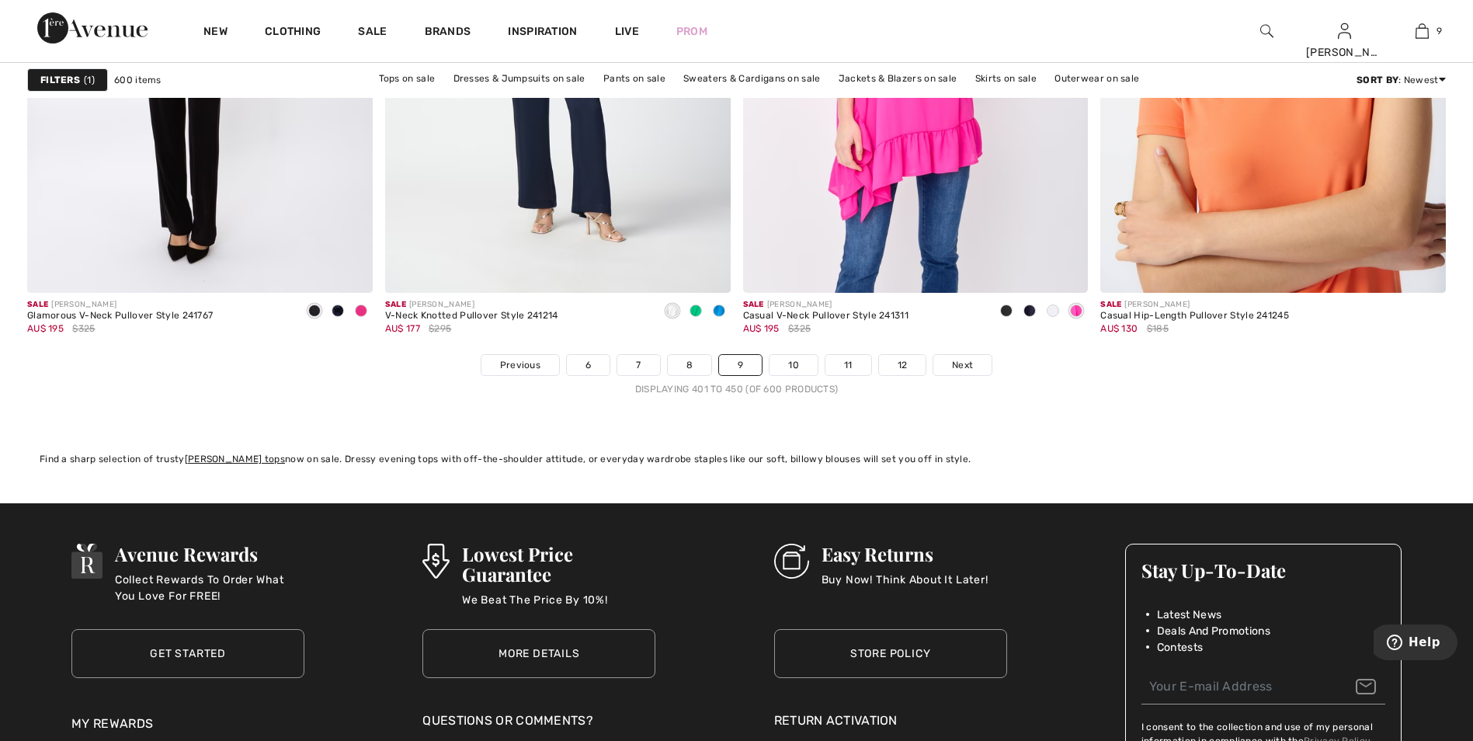
scroll to position [9088, 0]
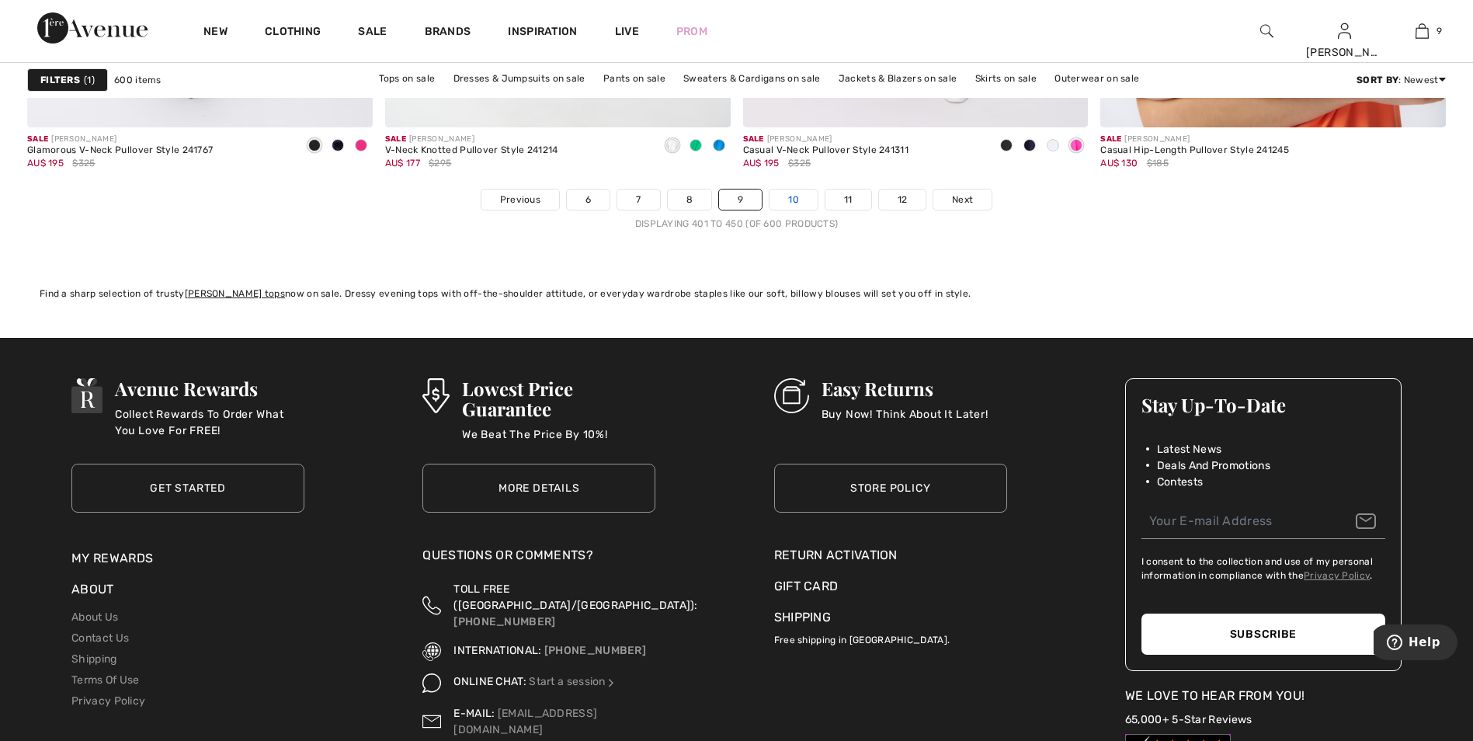
click at [796, 202] on link "10" at bounding box center [794, 200] width 48 height 20
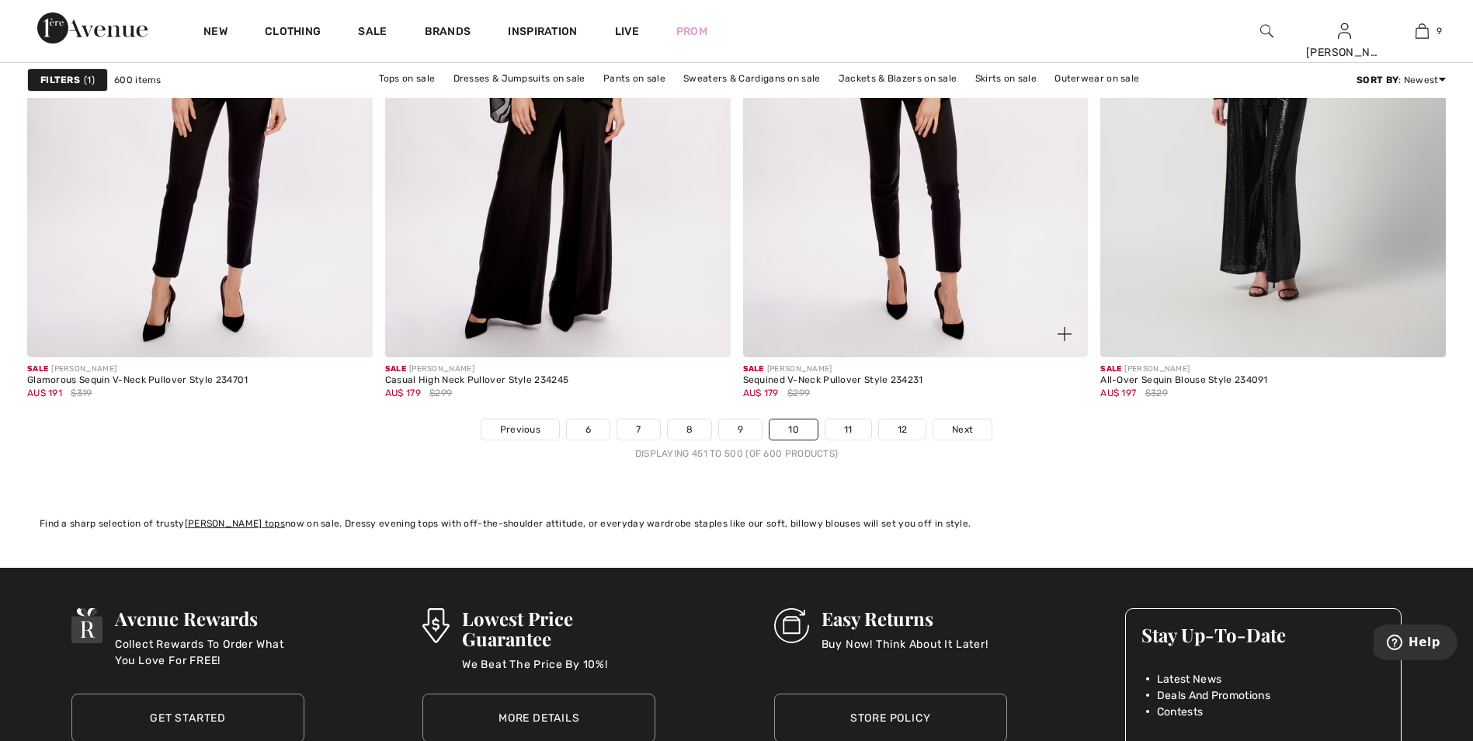
scroll to position [8933, 0]
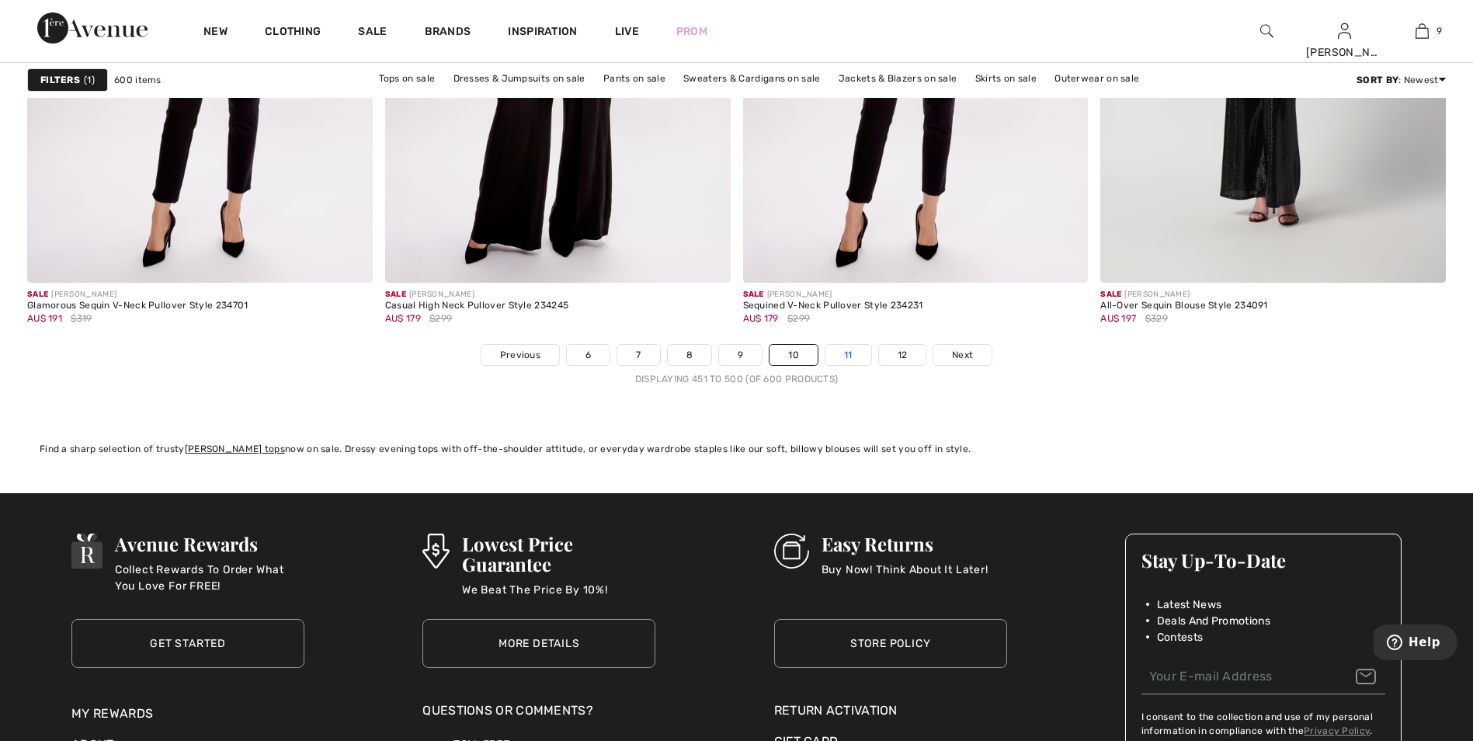
click at [838, 355] on link "11" at bounding box center [849, 355] width 46 height 20
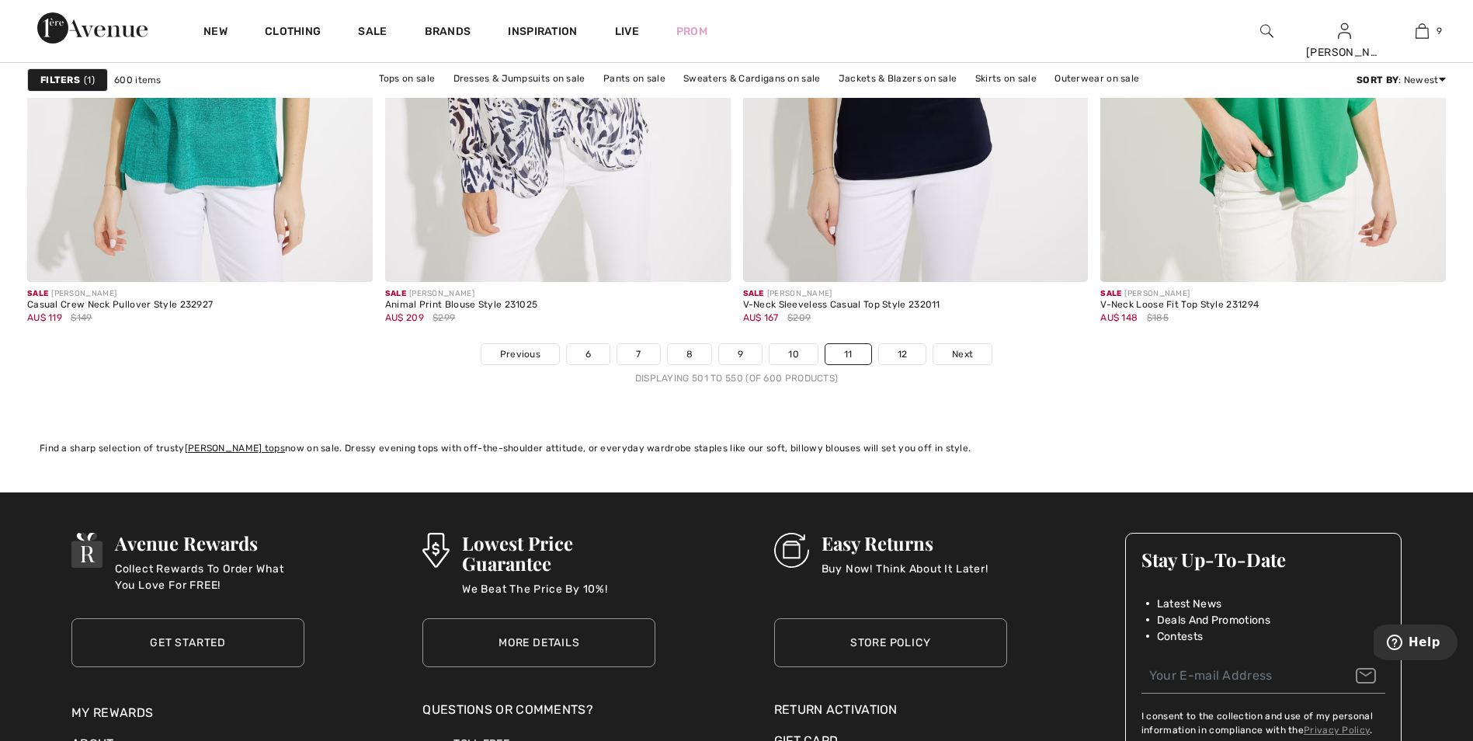
scroll to position [9088, 0]
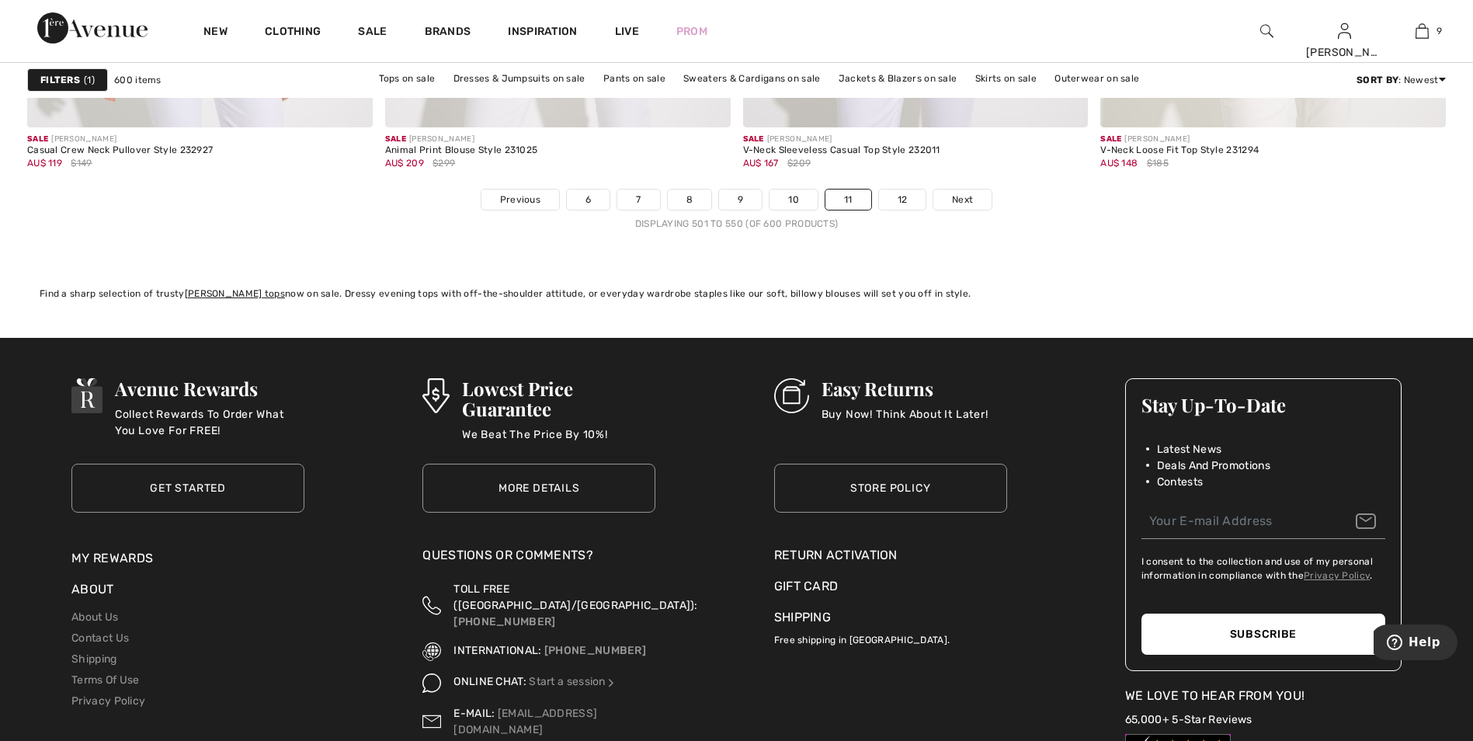
drag, startPoint x: 899, startPoint y: 204, endPoint x: 901, endPoint y: 227, distance: 22.6
click at [899, 204] on link "12" at bounding box center [902, 200] width 47 height 20
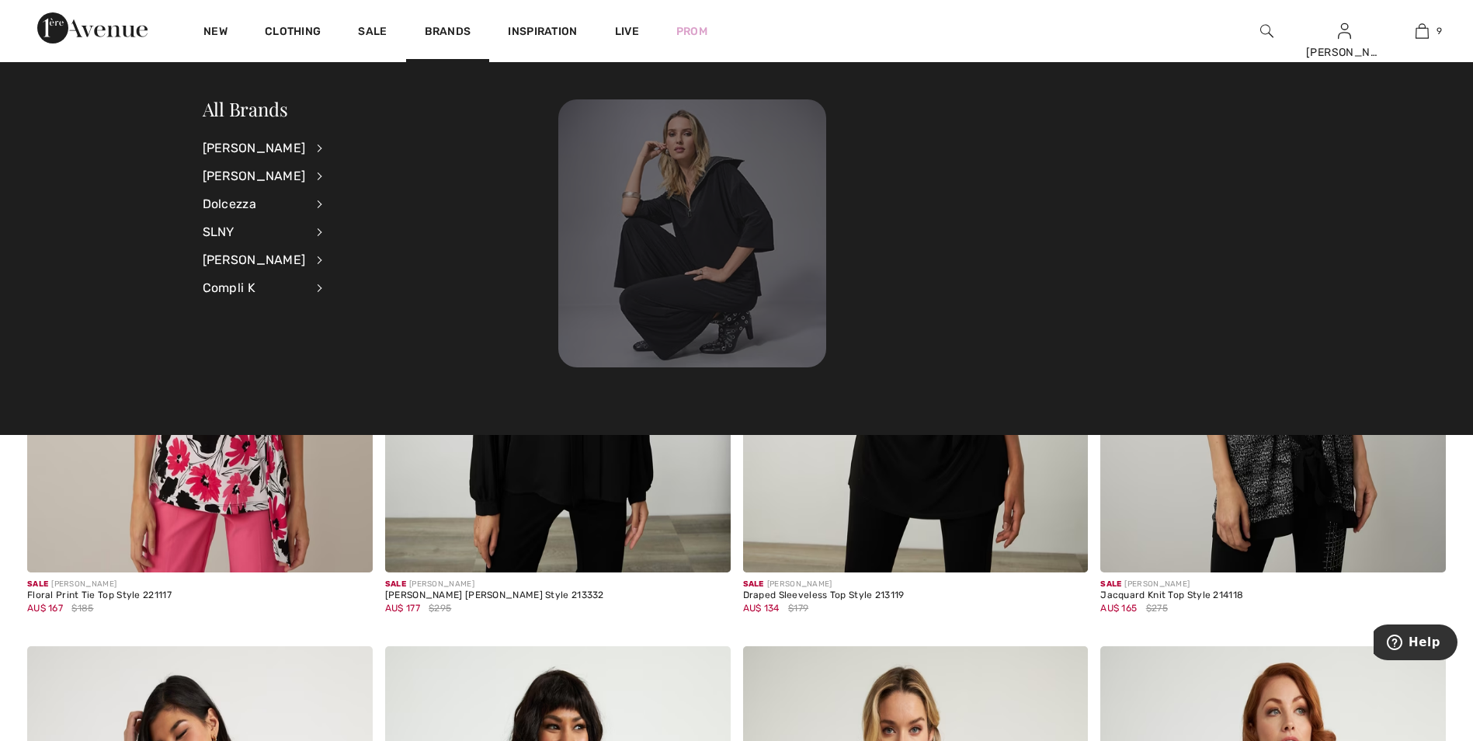
scroll to position [7457, 0]
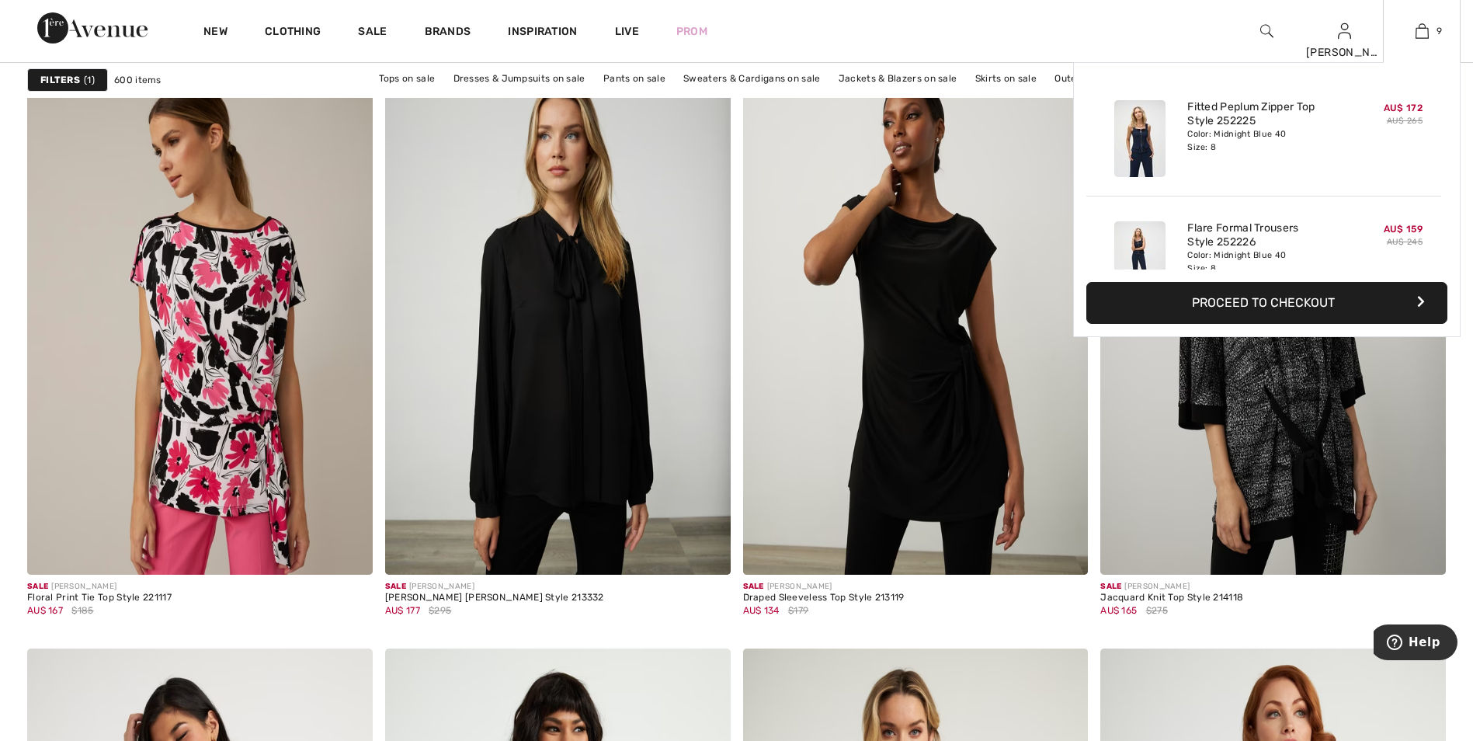
click at [1419, 43] on div "9 Added to Bag [PERSON_NAME] Fitted Peplum Zipper Top Style 252225 AU$ 172 AU$ …" at bounding box center [1422, 31] width 78 height 62
click at [1304, 305] on button "Proceed to Checkout" at bounding box center [1267, 303] width 361 height 42
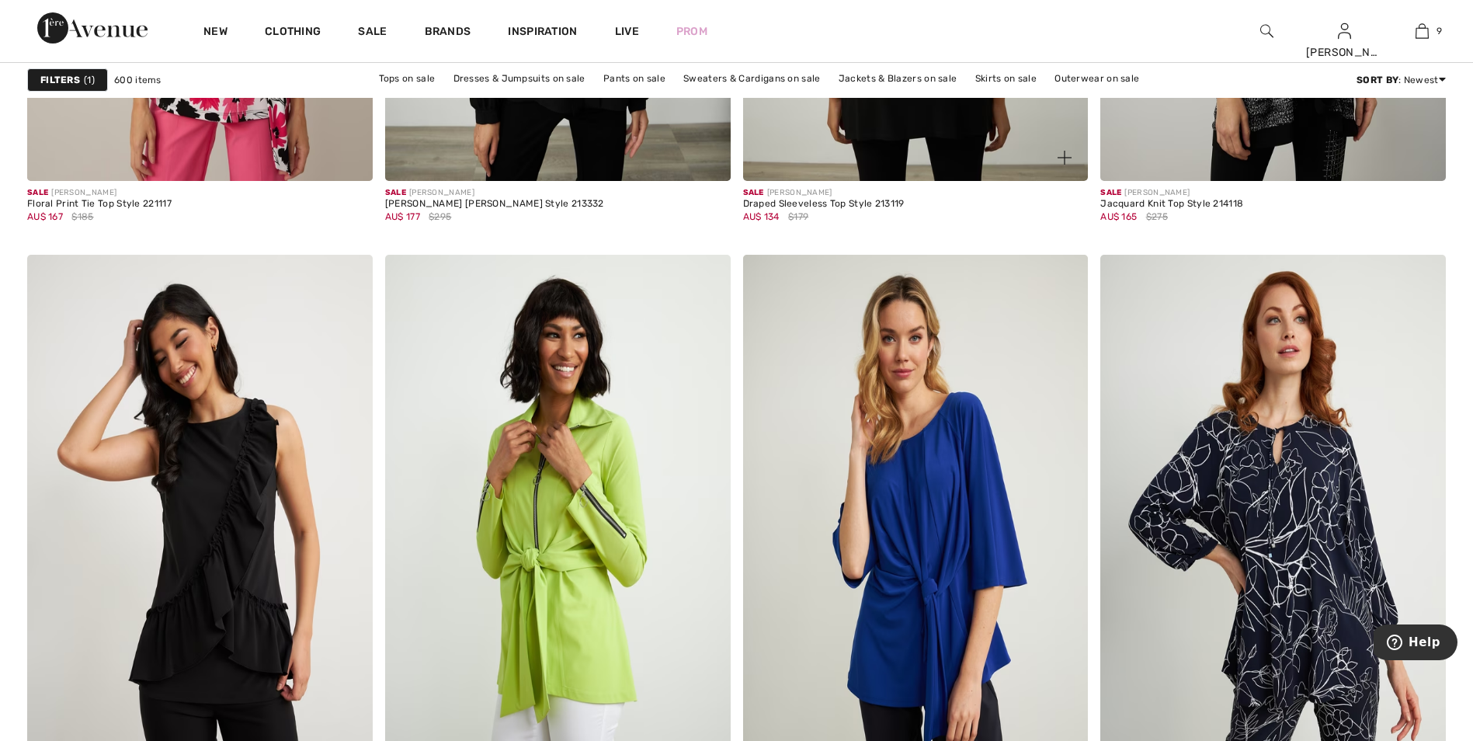
scroll to position [8078, 0]
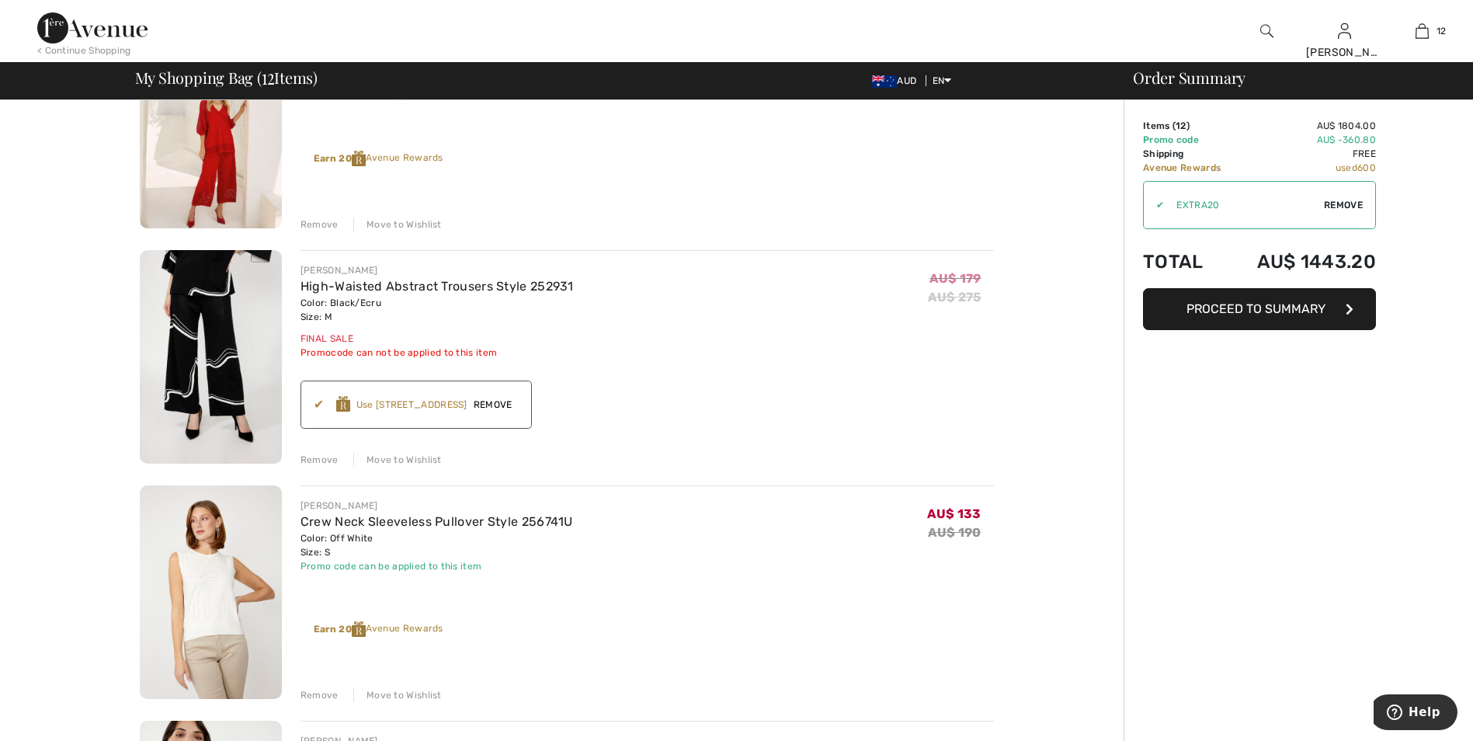
scroll to position [1864, 0]
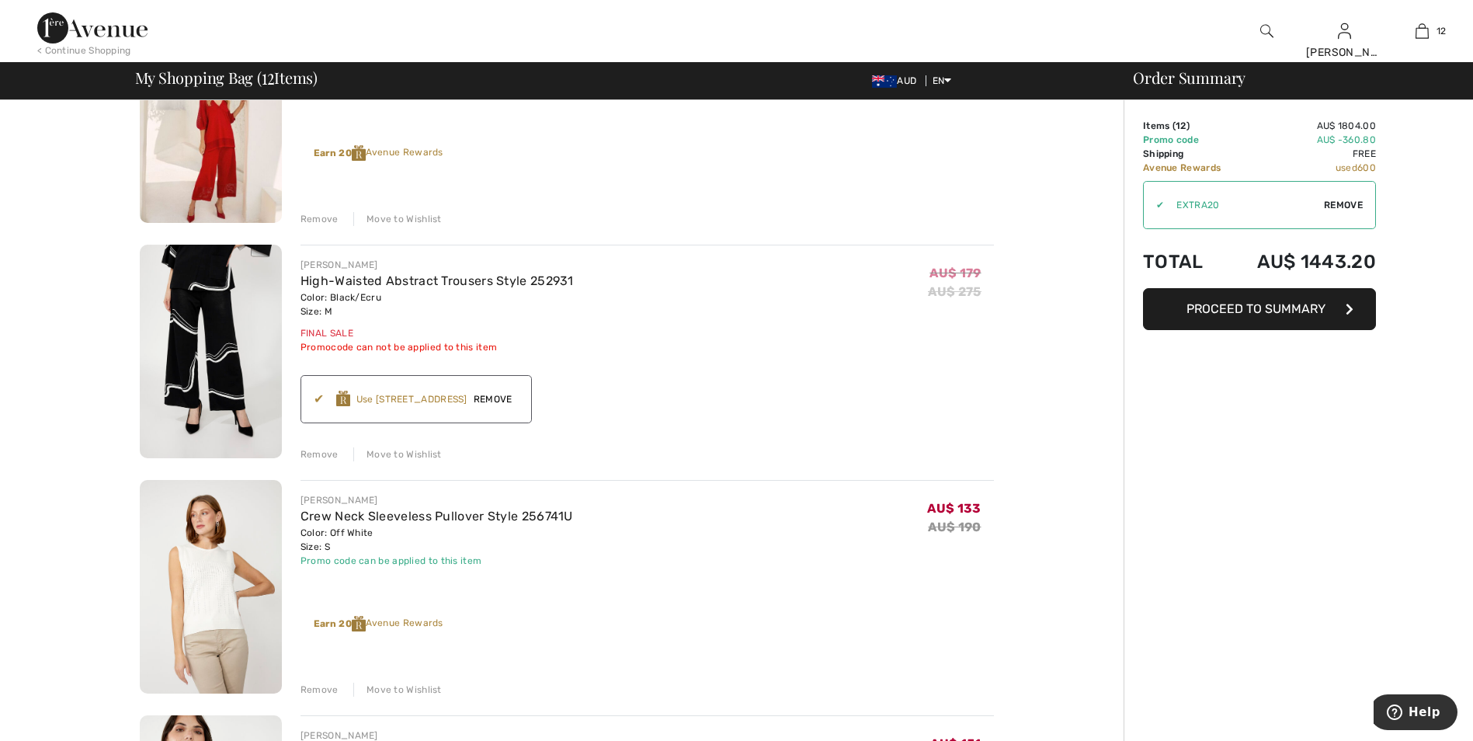
click at [518, 401] on span "Remove" at bounding box center [493, 399] width 51 height 14
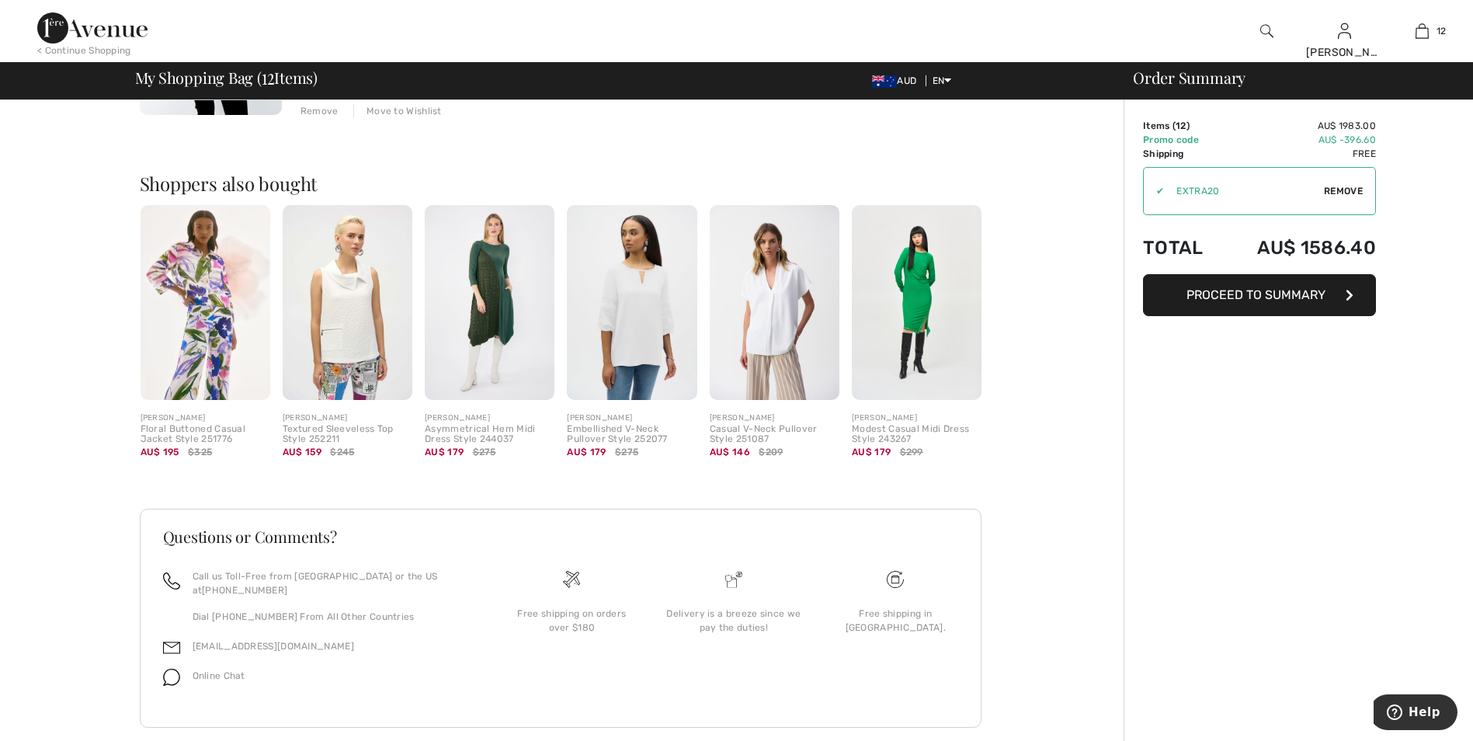
scroll to position [2538, 0]
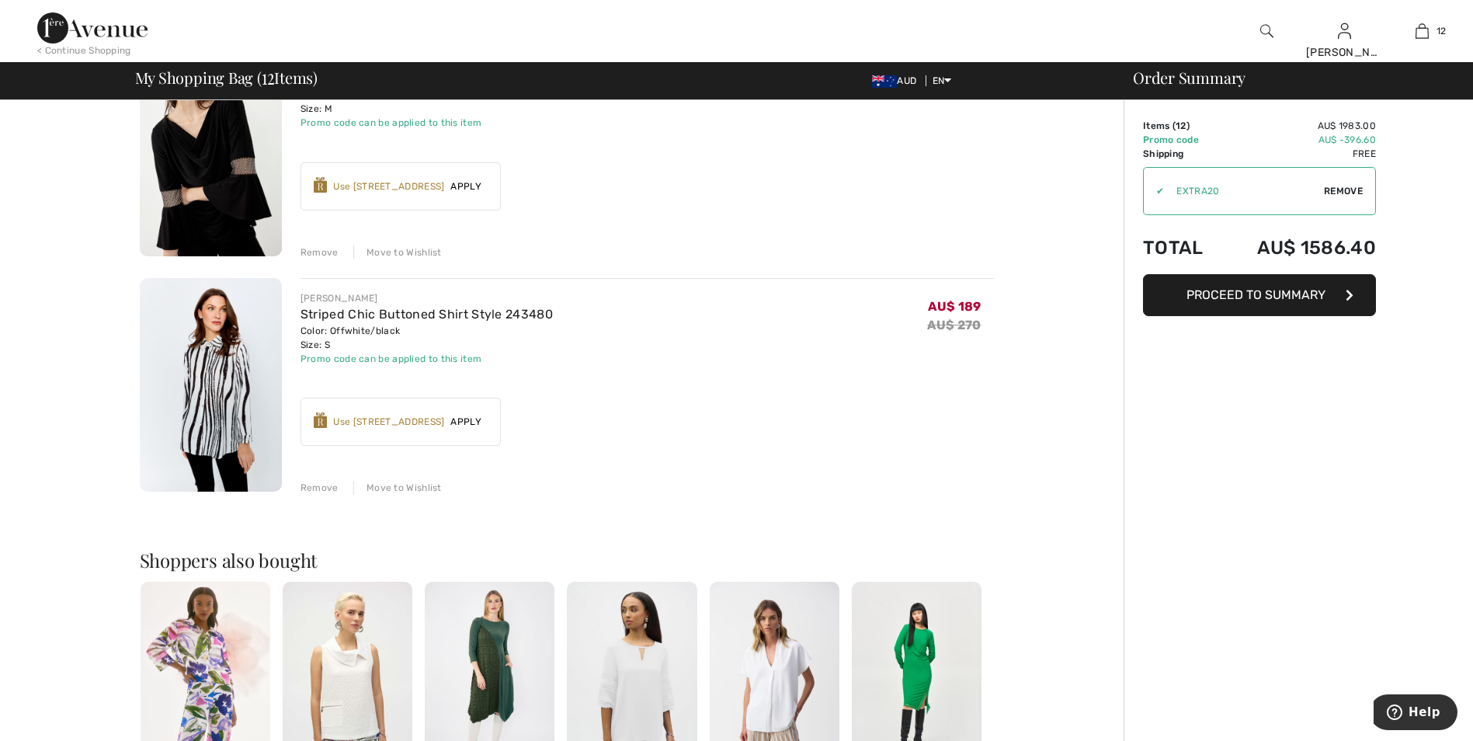
click at [478, 424] on span "Apply" at bounding box center [465, 422] width 43 height 14
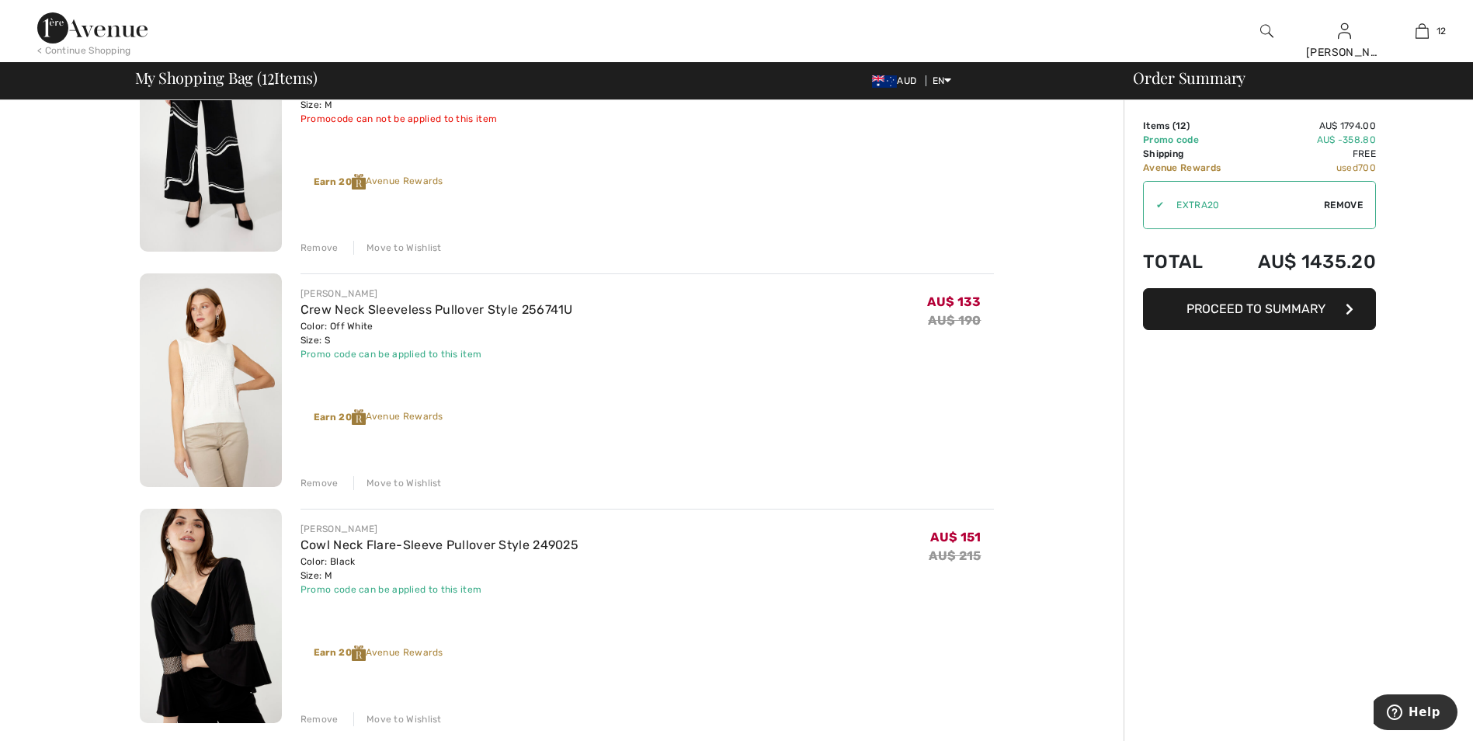
scroll to position [2072, 0]
click at [313, 482] on div "Remove" at bounding box center [320, 482] width 38 height 14
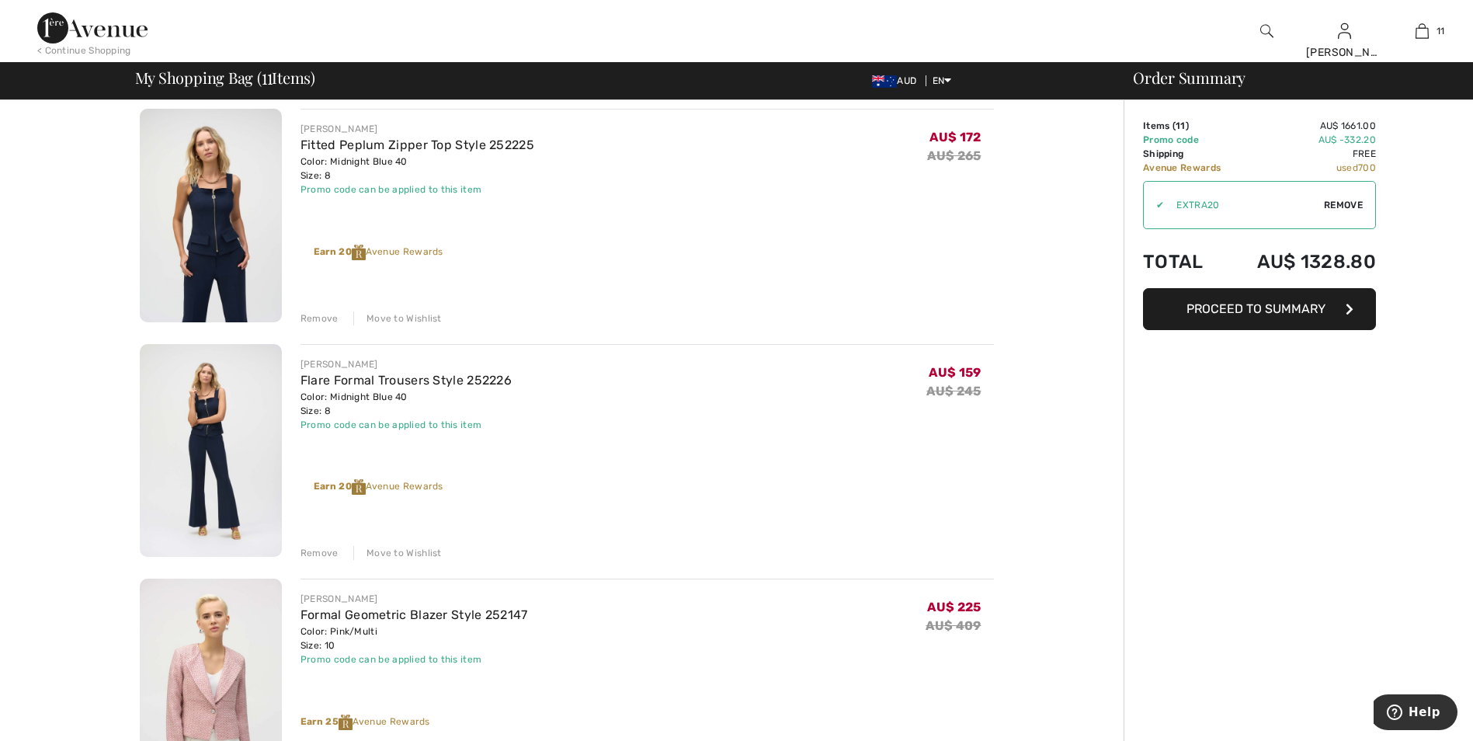
scroll to position [0, 0]
